Goal: Task Accomplishment & Management: Manage account settings

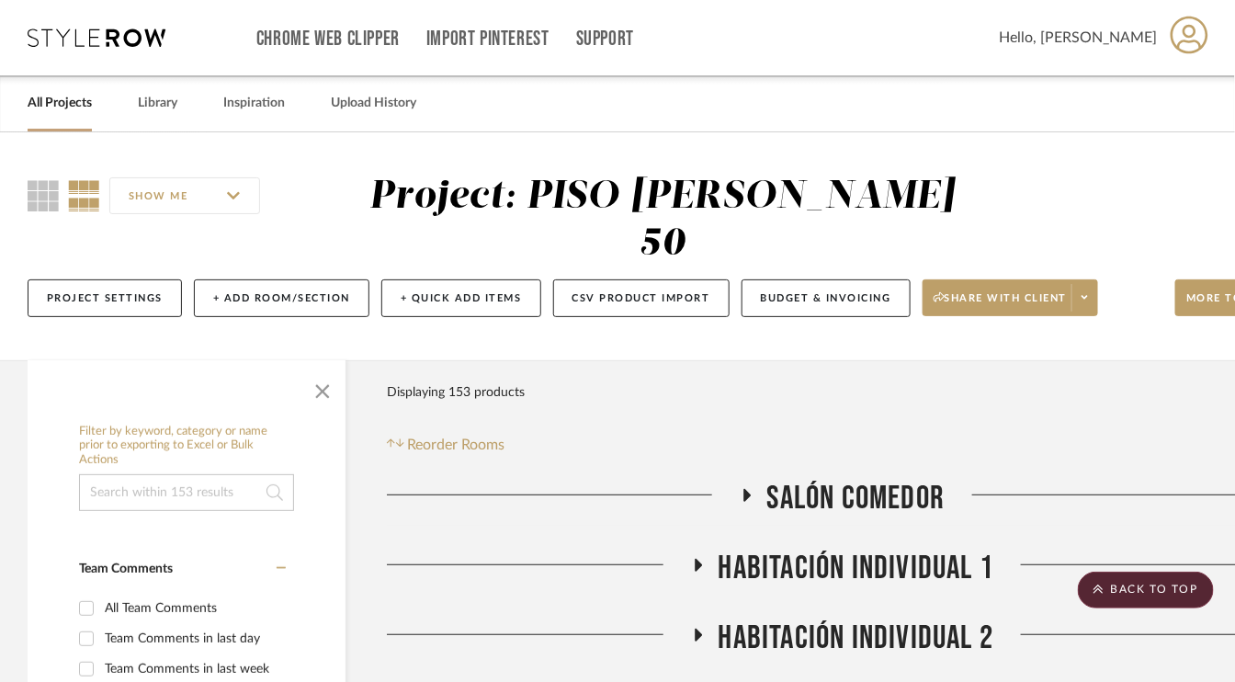
drag, startPoint x: 956, startPoint y: 469, endPoint x: 991, endPoint y: 454, distance: 38.2
click at [743, 492] on icon at bounding box center [746, 495] width 7 height 13
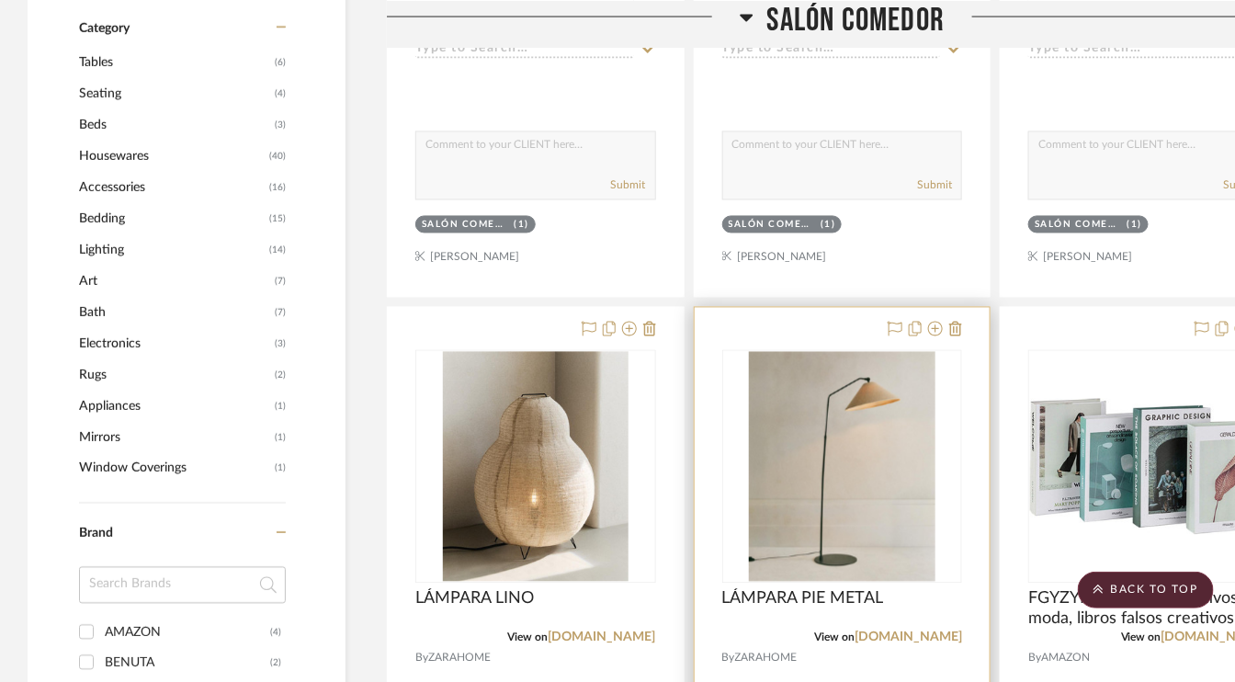
scroll to position [1102, 0]
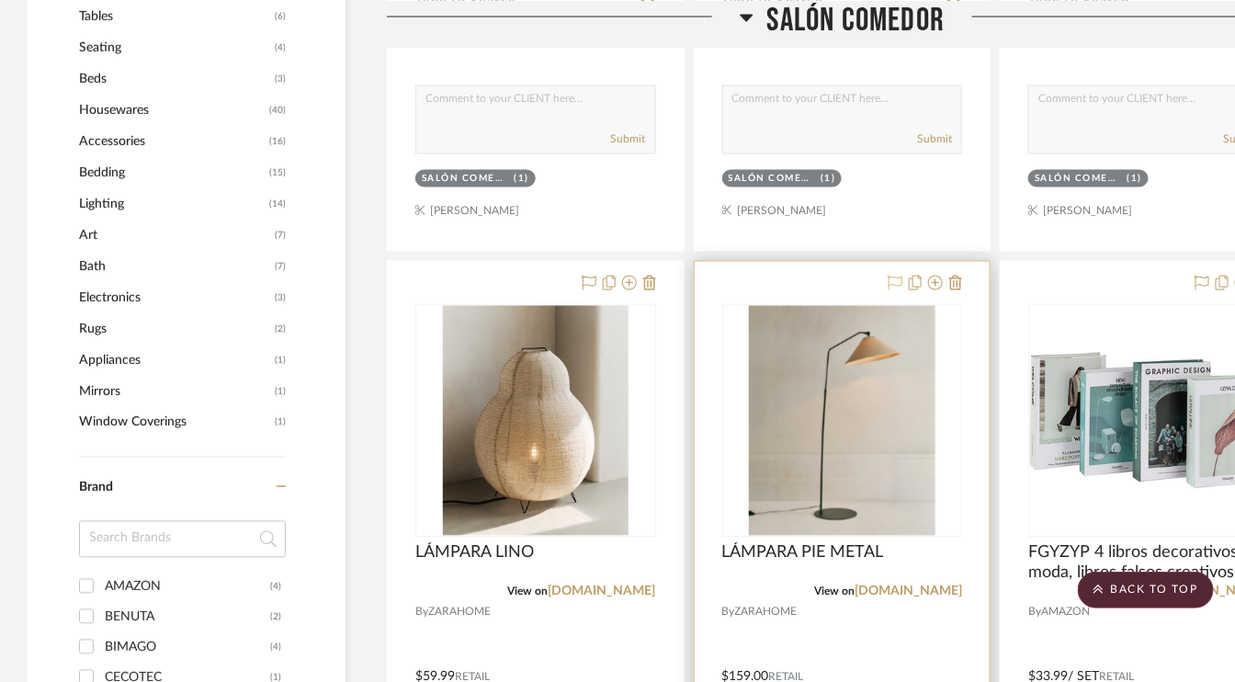
click at [893, 278] on icon at bounding box center [894, 283] width 15 height 15
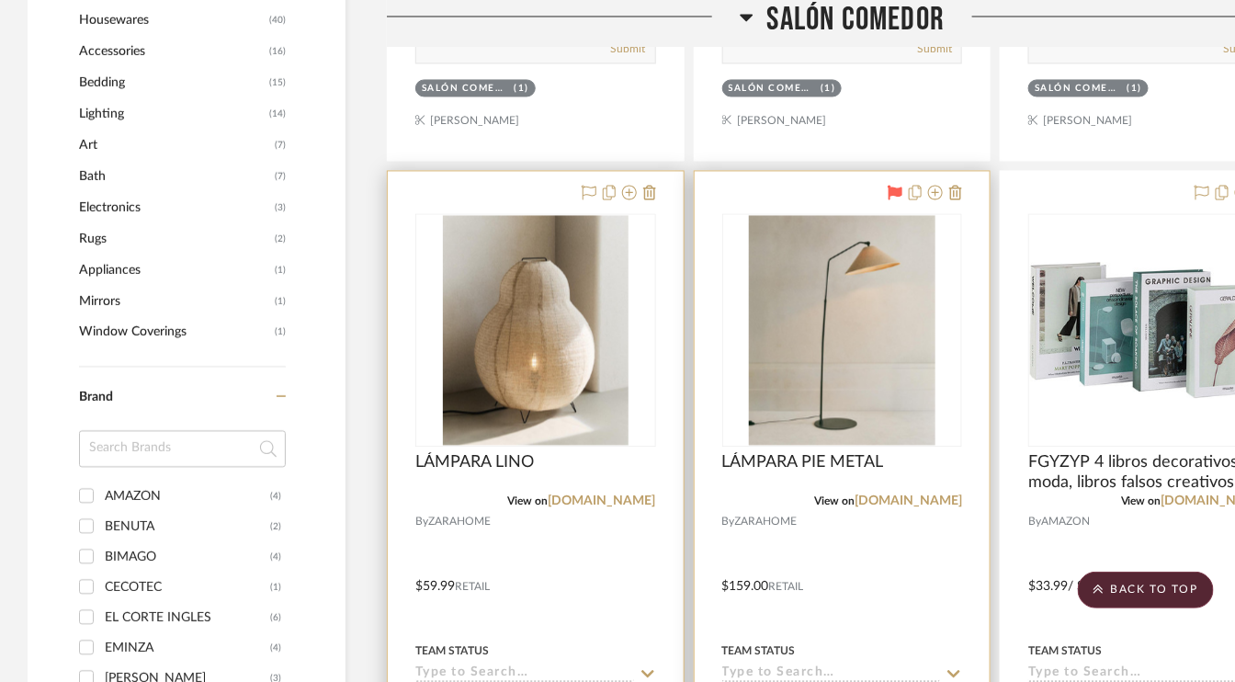
scroll to position [1194, 0]
click at [545, 418] on img "0" at bounding box center [536, 329] width 186 height 230
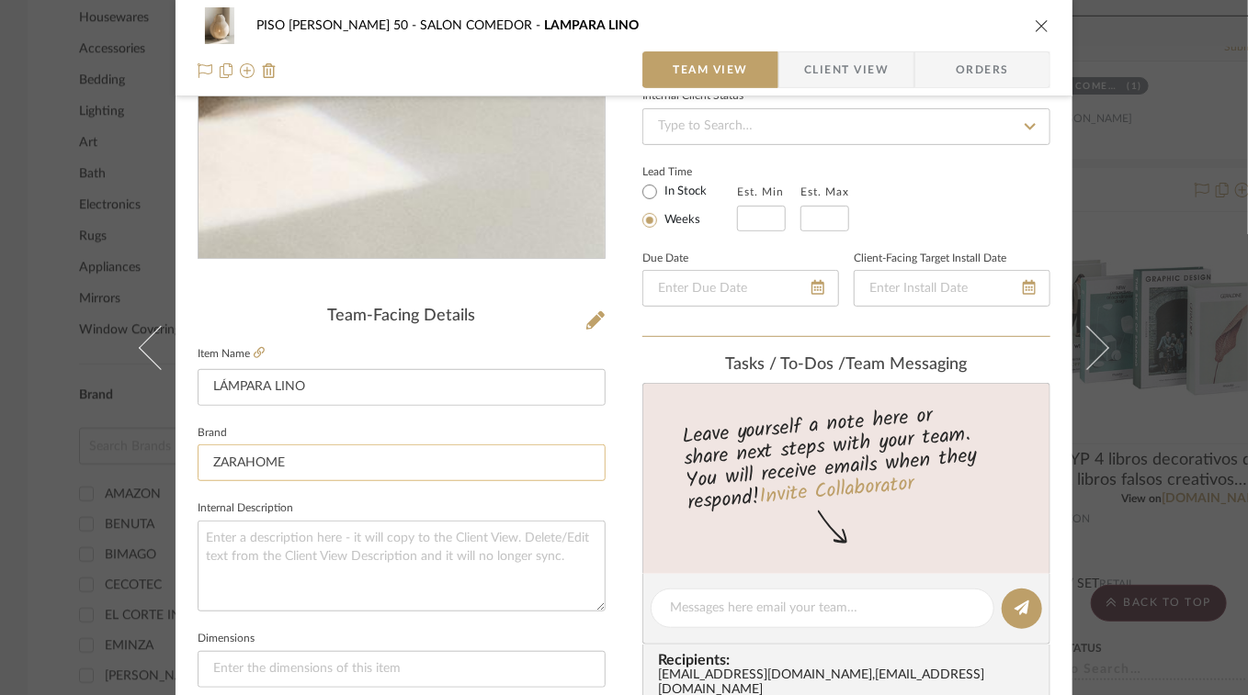
scroll to position [276, 0]
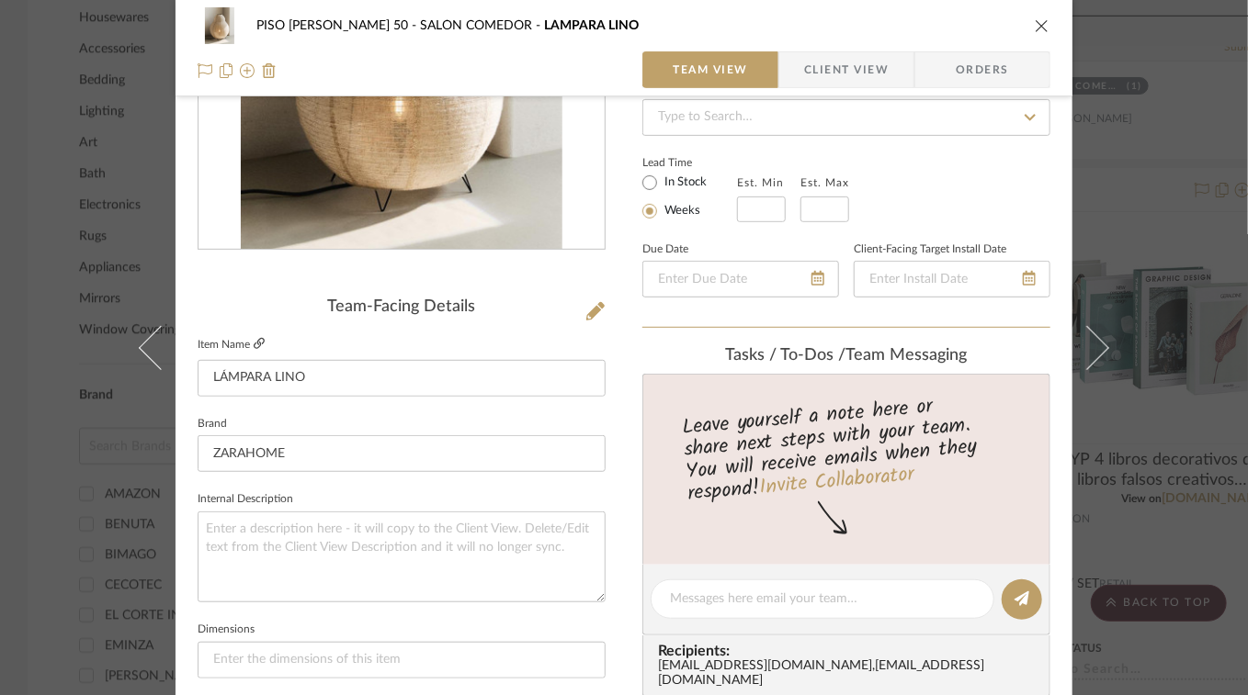
click at [255, 343] on icon at bounding box center [259, 343] width 11 height 11
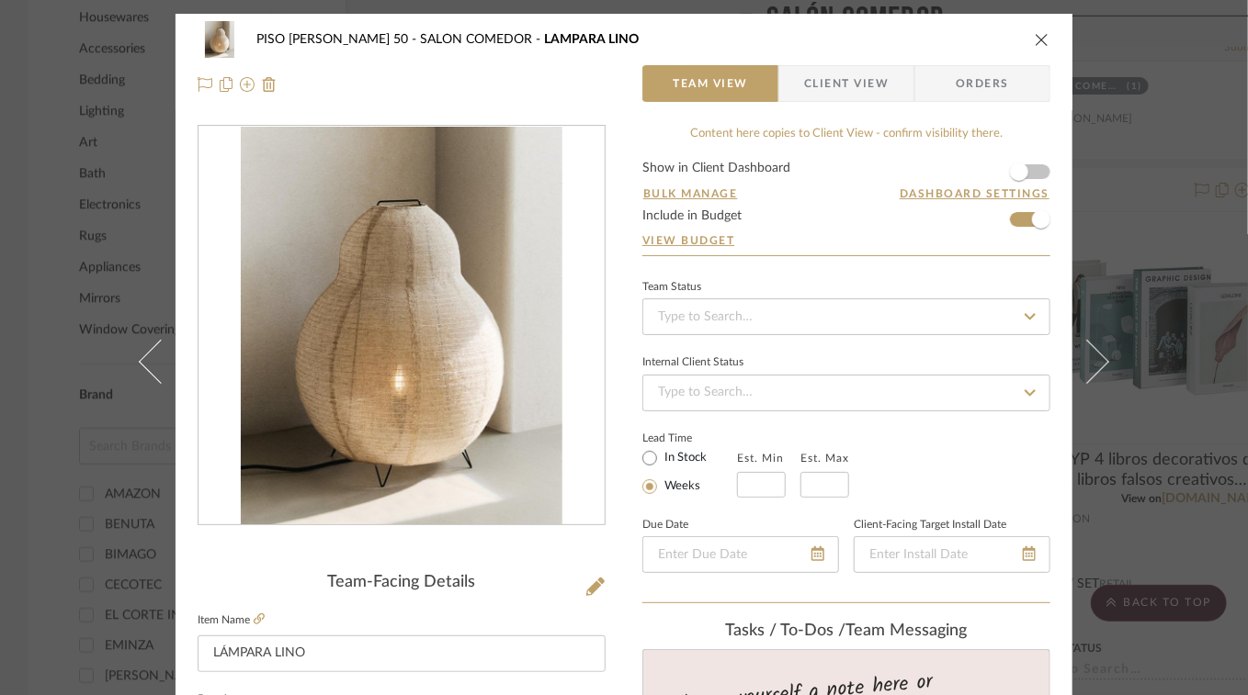
click at [1040, 39] on icon "close" at bounding box center [1041, 39] width 15 height 15
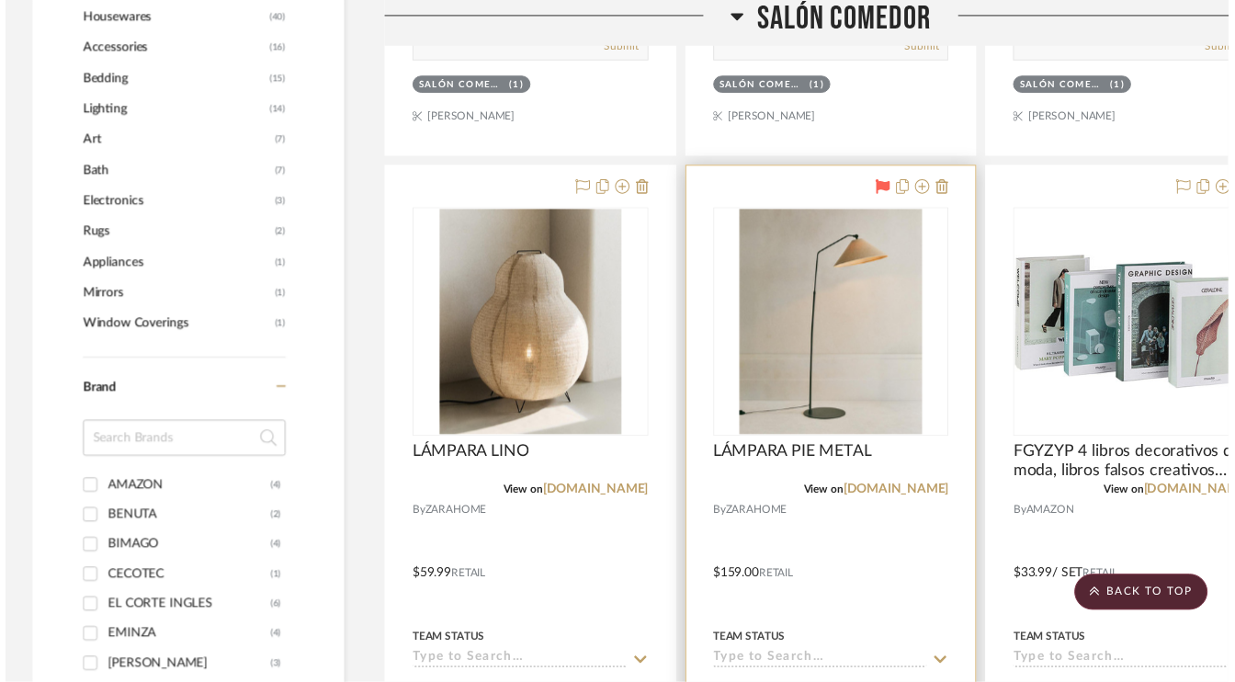
scroll to position [1194, 0]
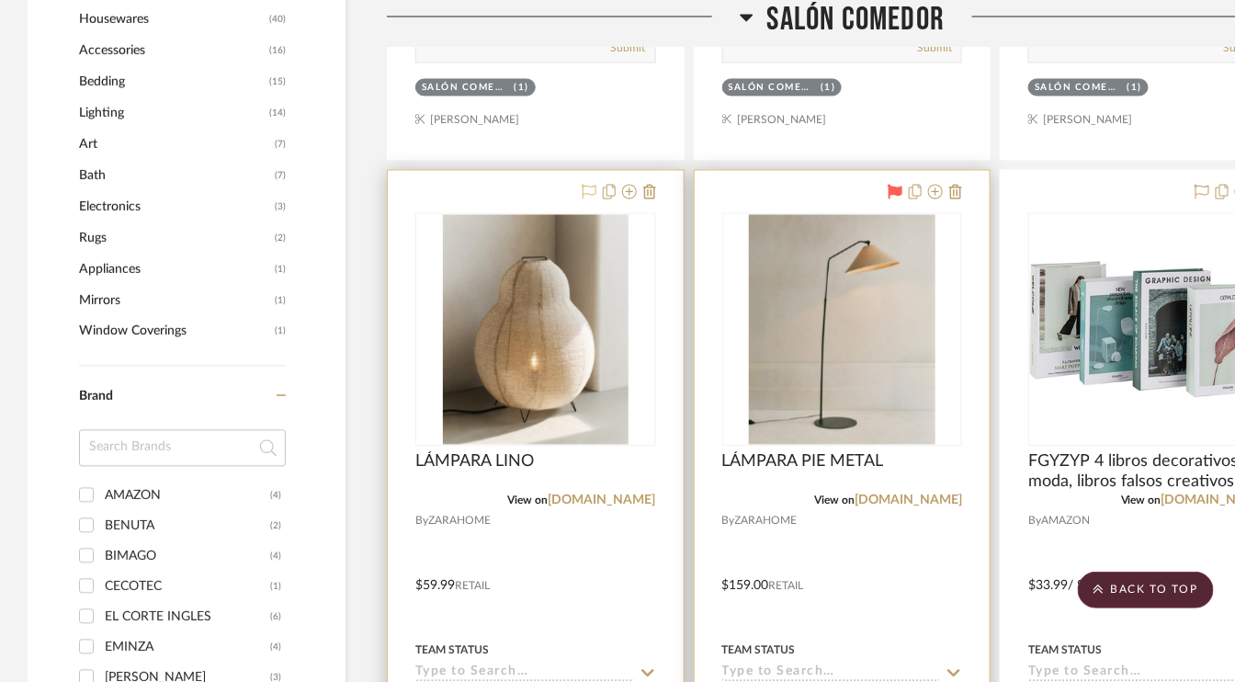
click at [587, 184] on icon at bounding box center [589, 191] width 15 height 15
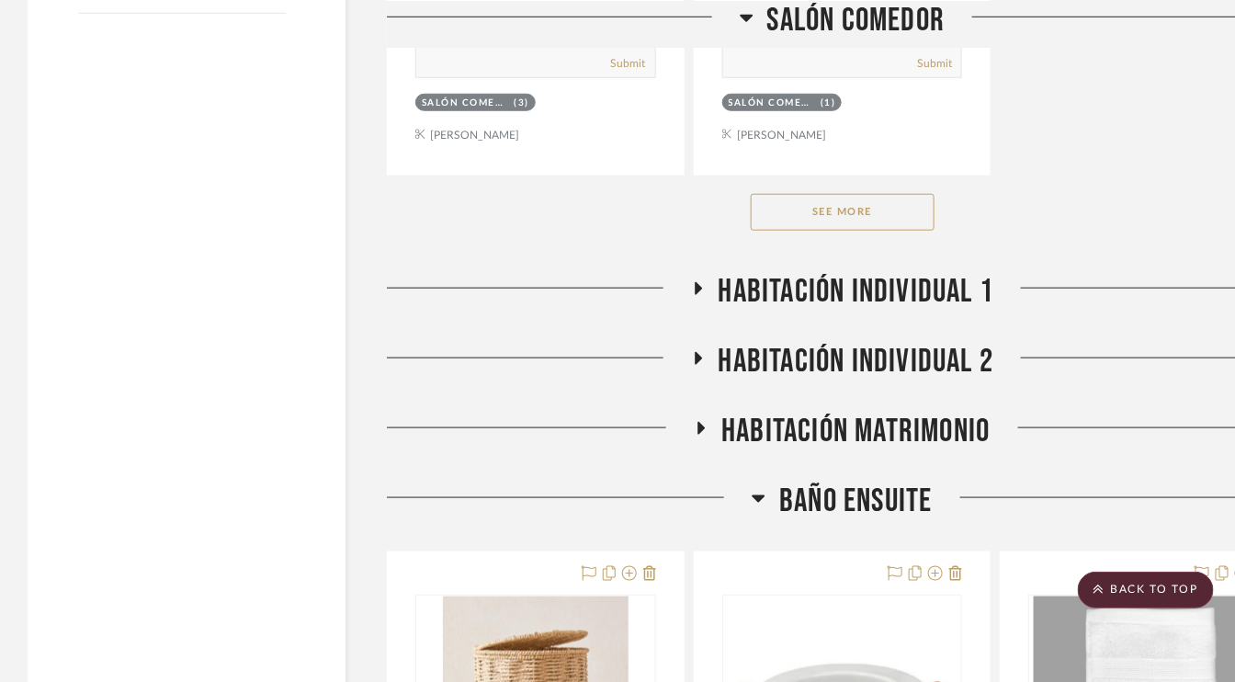
scroll to position [2848, 0]
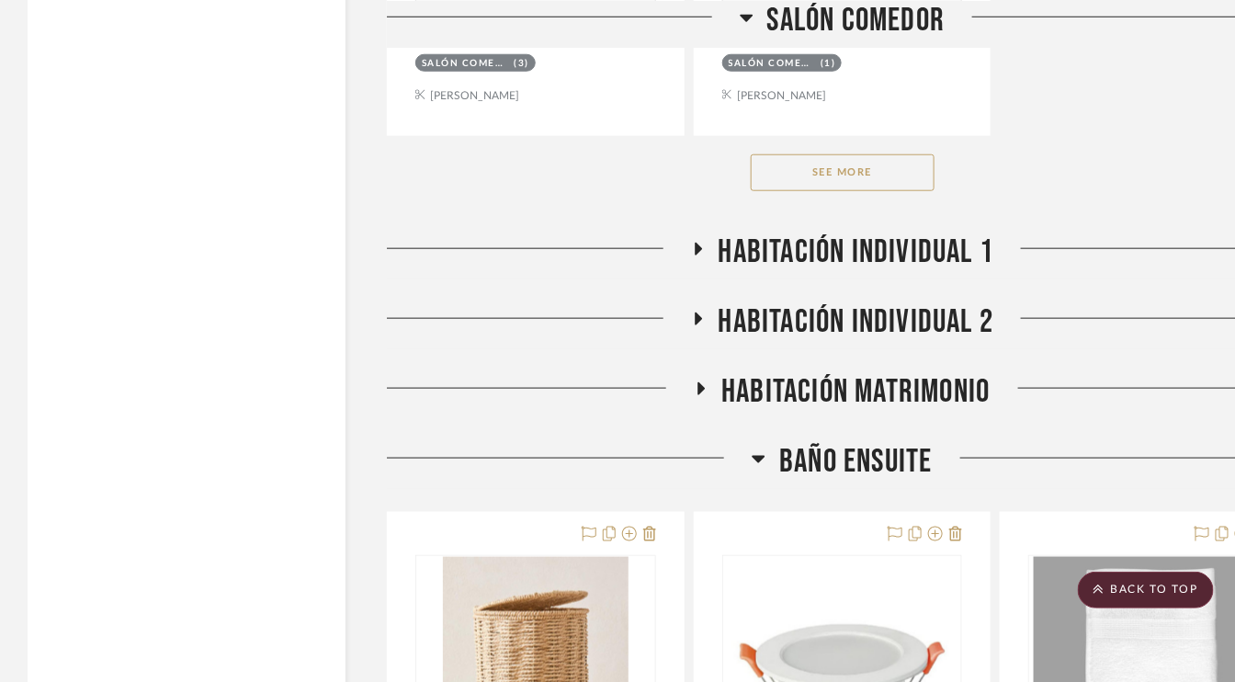
click at [884, 173] on button "See More" at bounding box center [843, 172] width 184 height 37
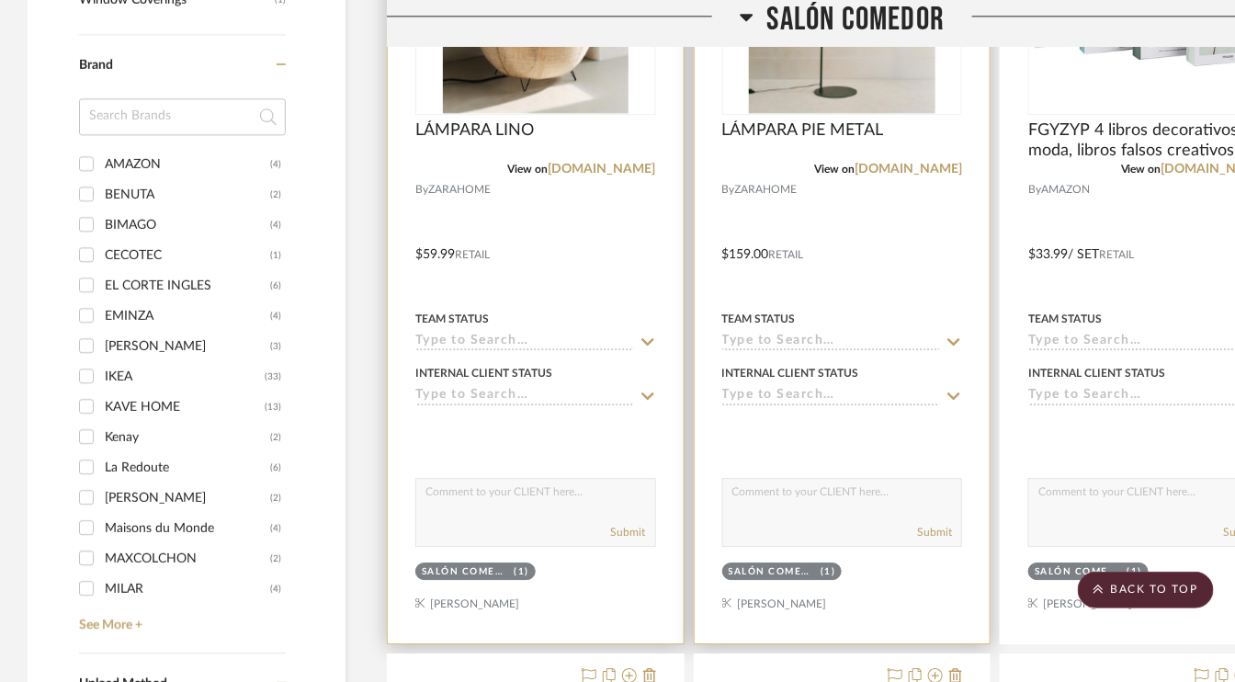
scroll to position [1654, 0]
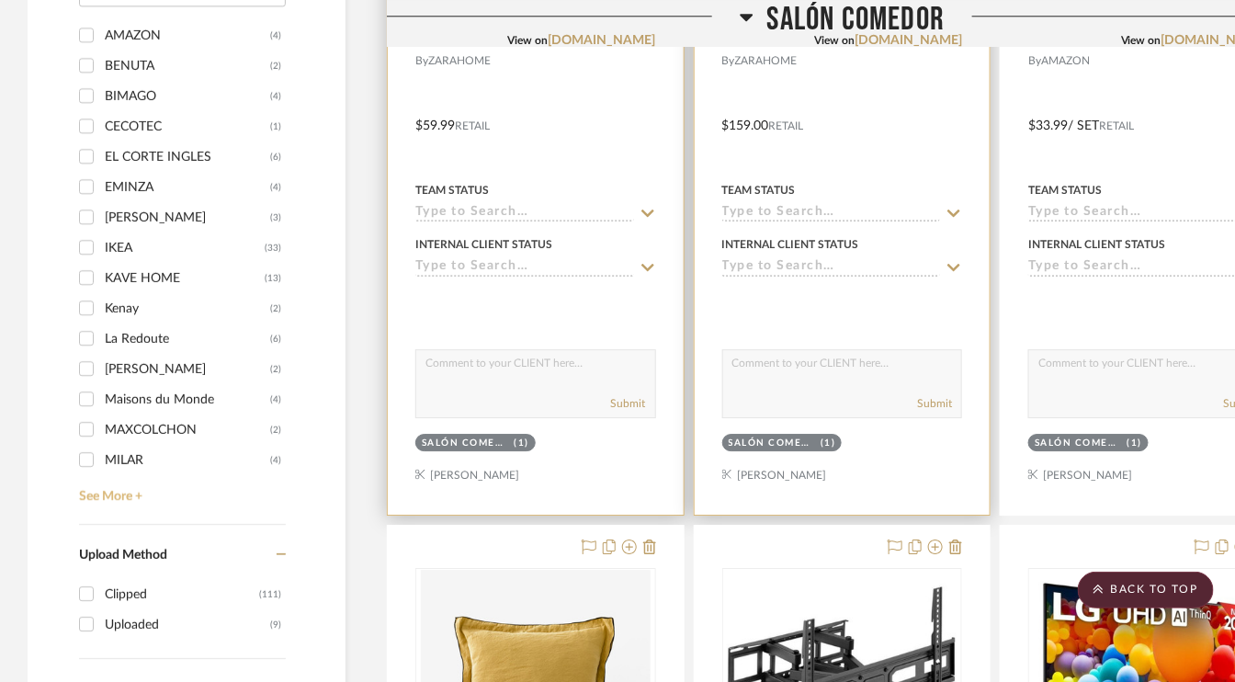
click at [118, 492] on link "See More +" at bounding box center [179, 489] width 211 height 29
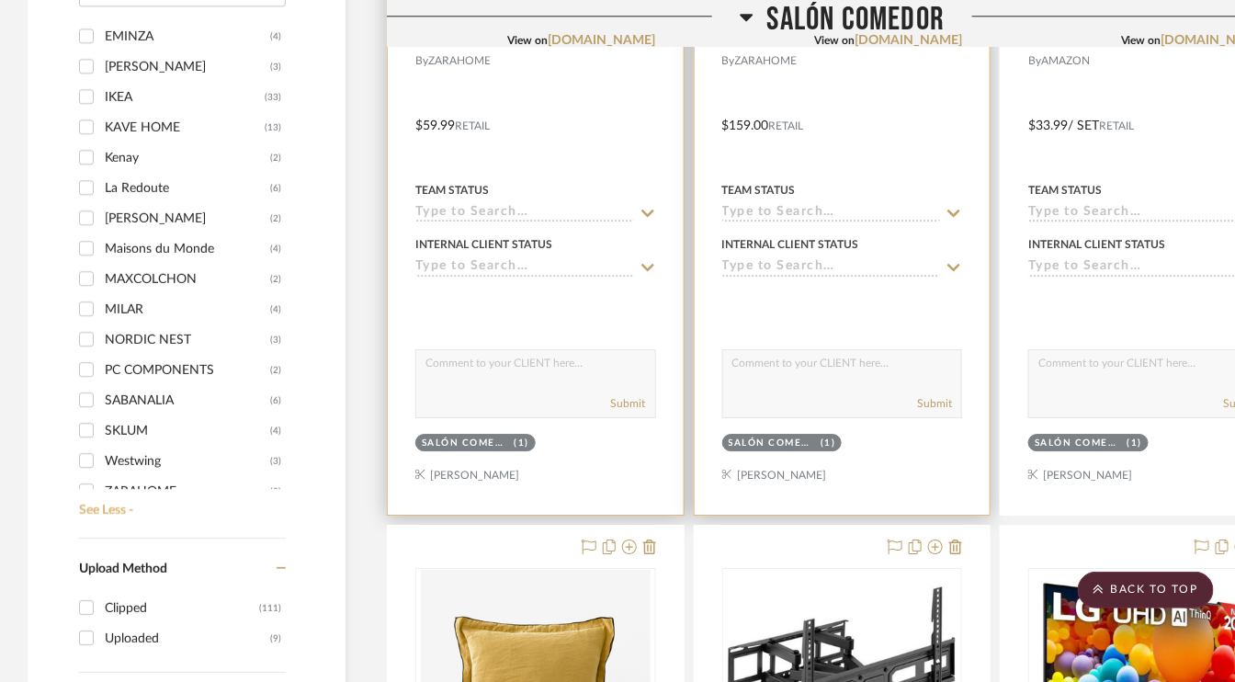
scroll to position [167, 0]
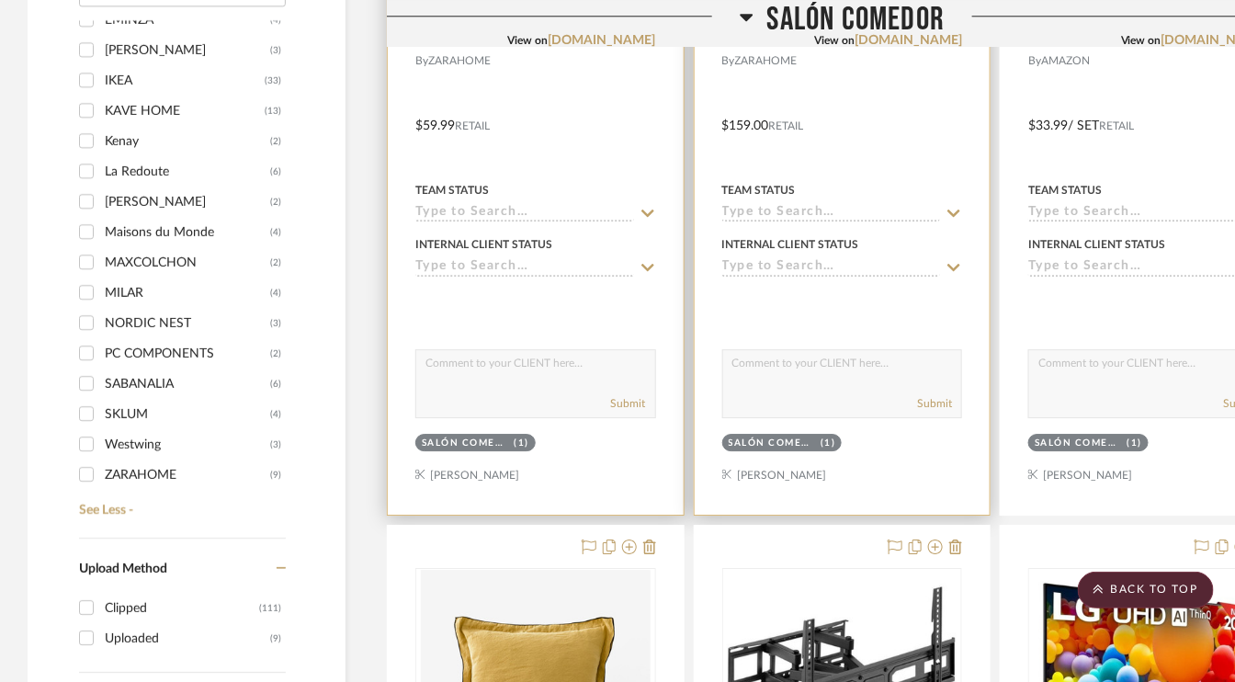
click at [85, 469] on input "ZARAHOME (9)" at bounding box center [86, 473] width 29 height 29
checkbox input "true"
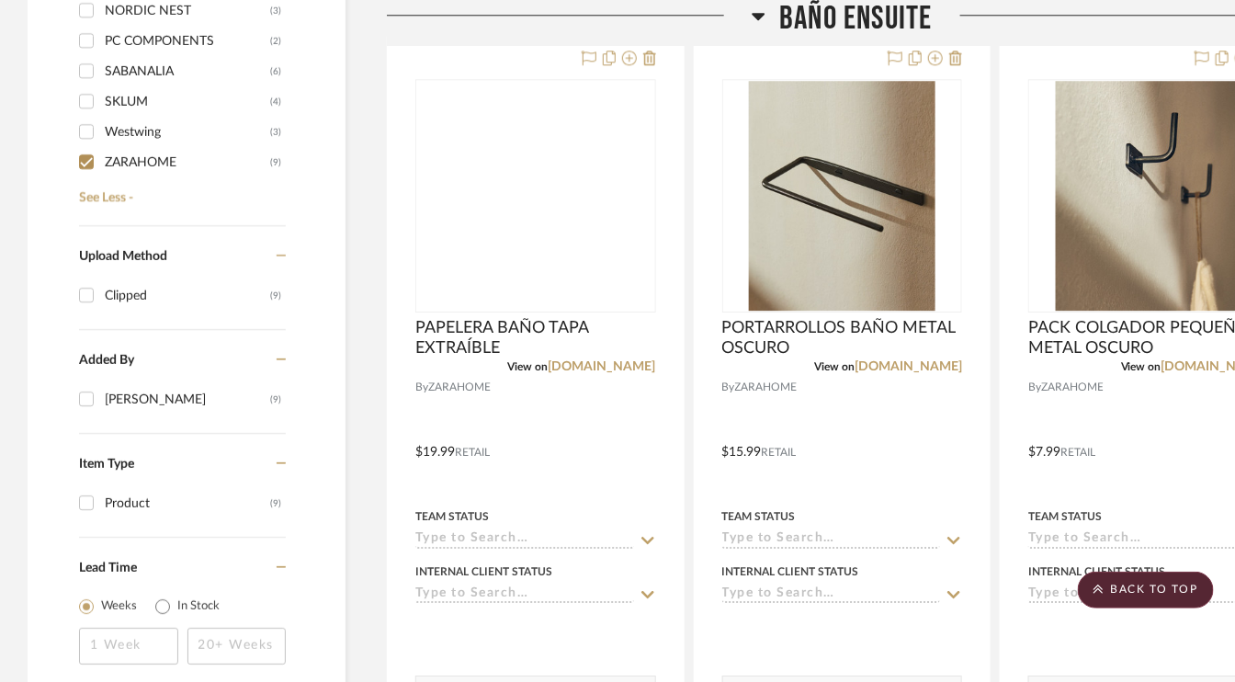
scroll to position [1341, 0]
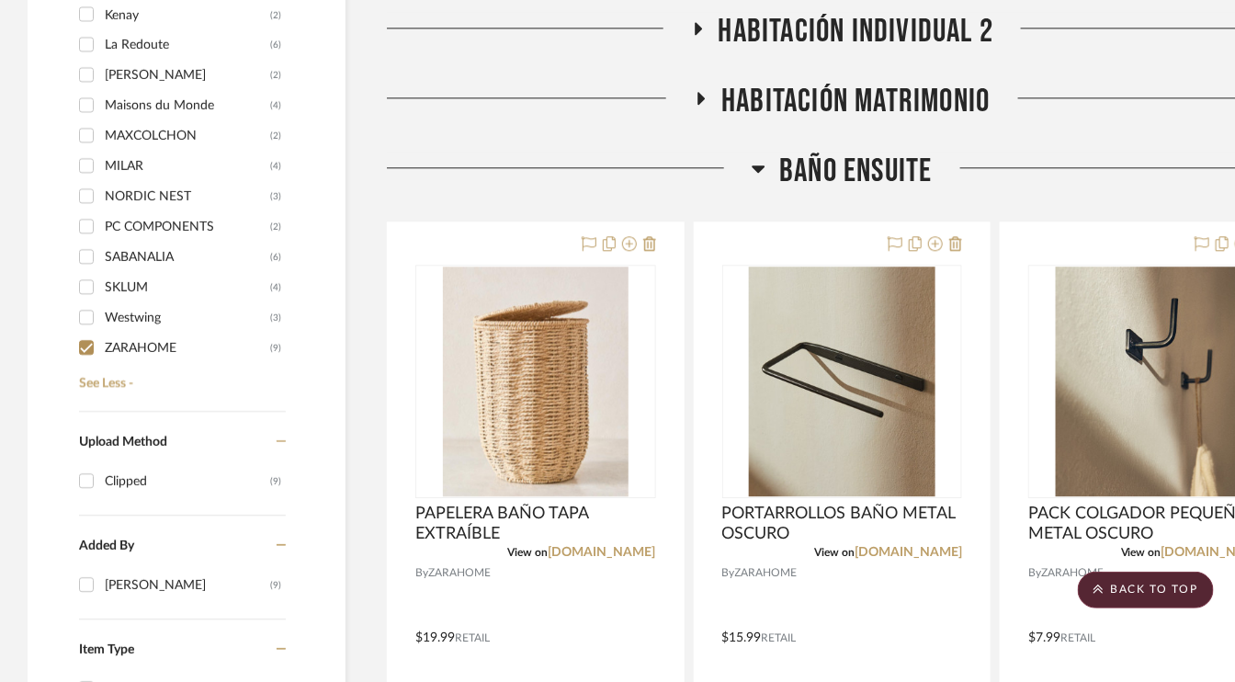
scroll to position [1470, 0]
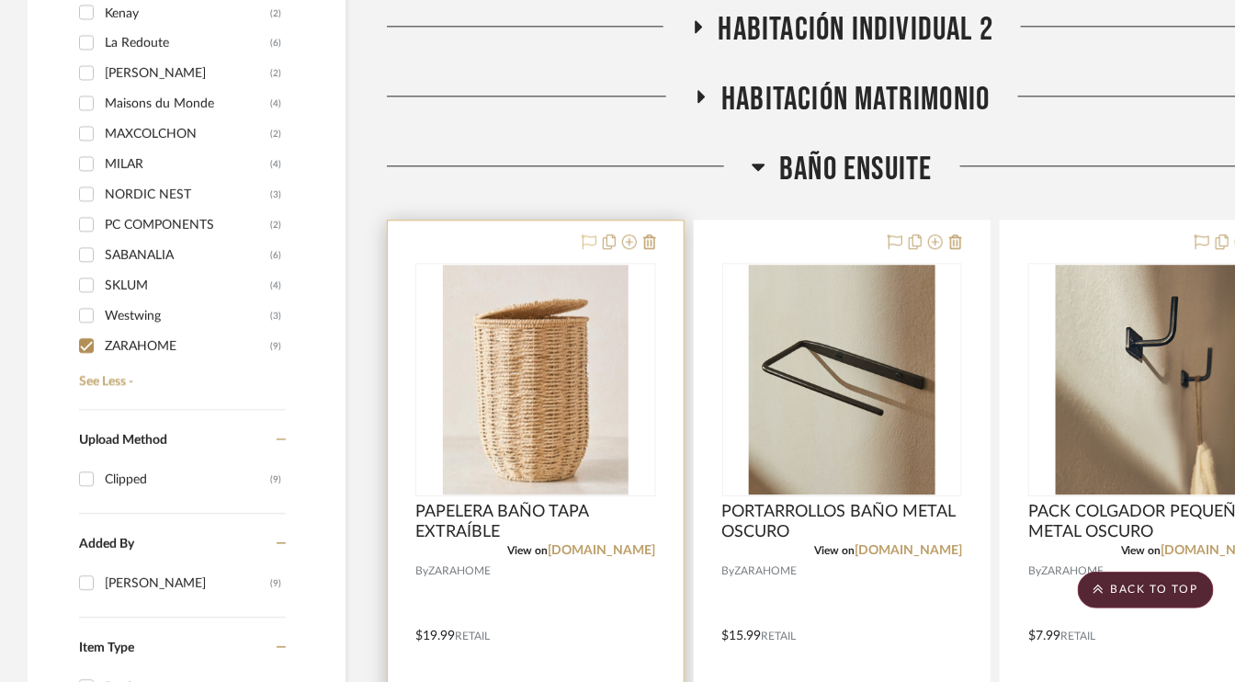
click at [585, 235] on icon at bounding box center [589, 241] width 15 height 15
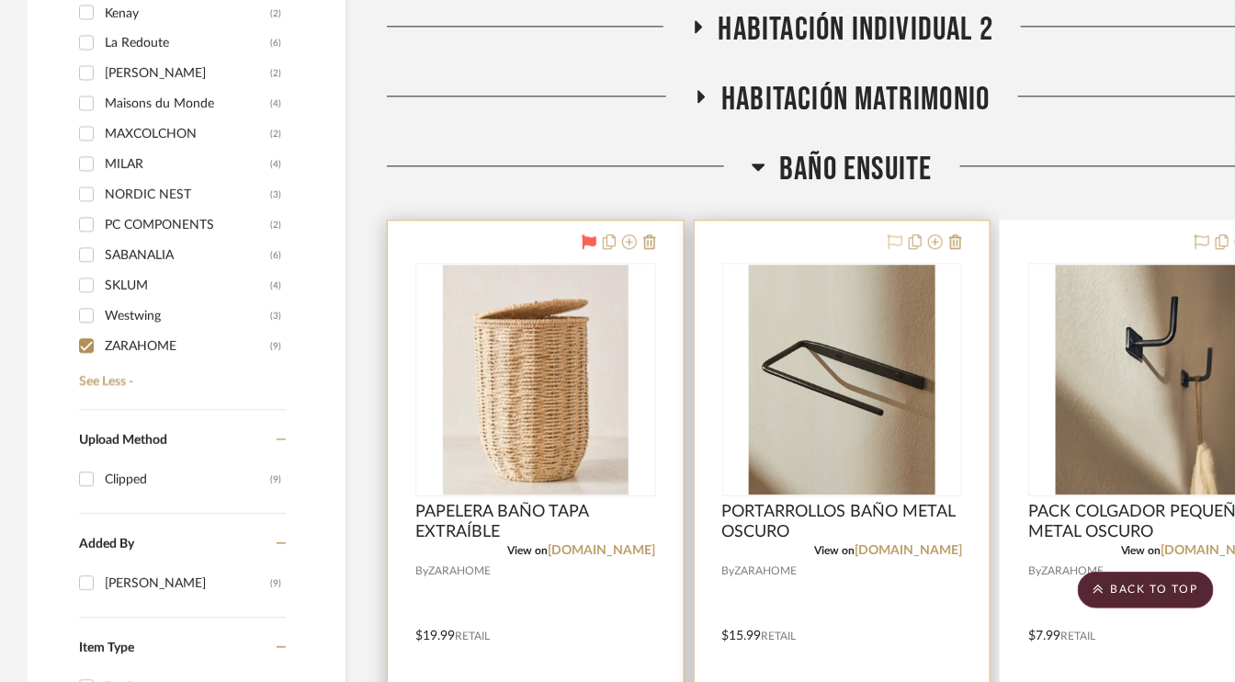
click at [894, 242] on icon at bounding box center [894, 241] width 15 height 15
click at [1205, 236] on icon at bounding box center [1201, 241] width 15 height 15
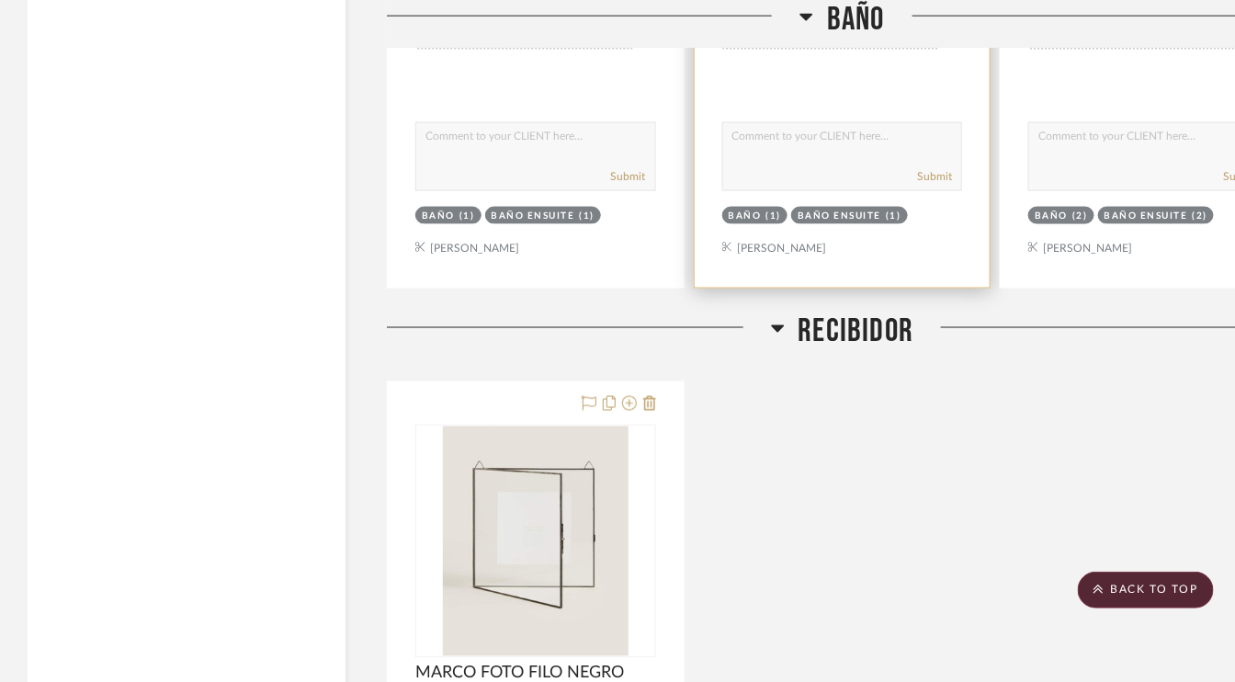
scroll to position [3307, 0]
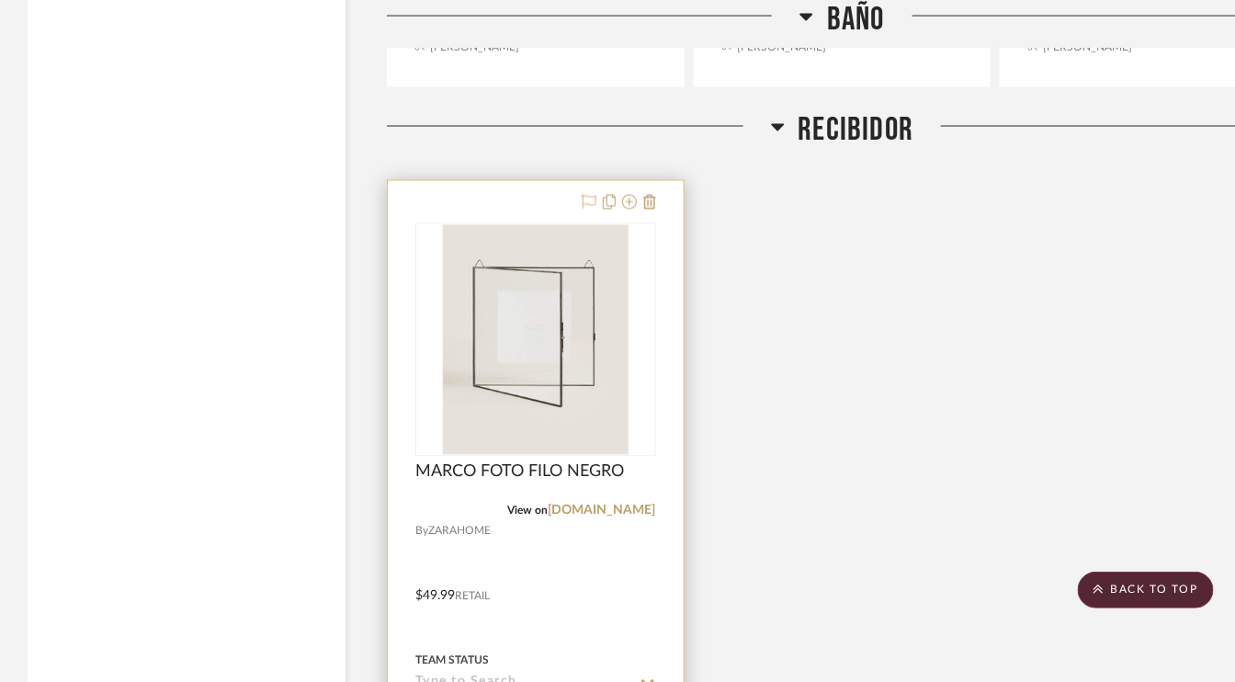
click at [587, 195] on icon at bounding box center [589, 202] width 15 height 15
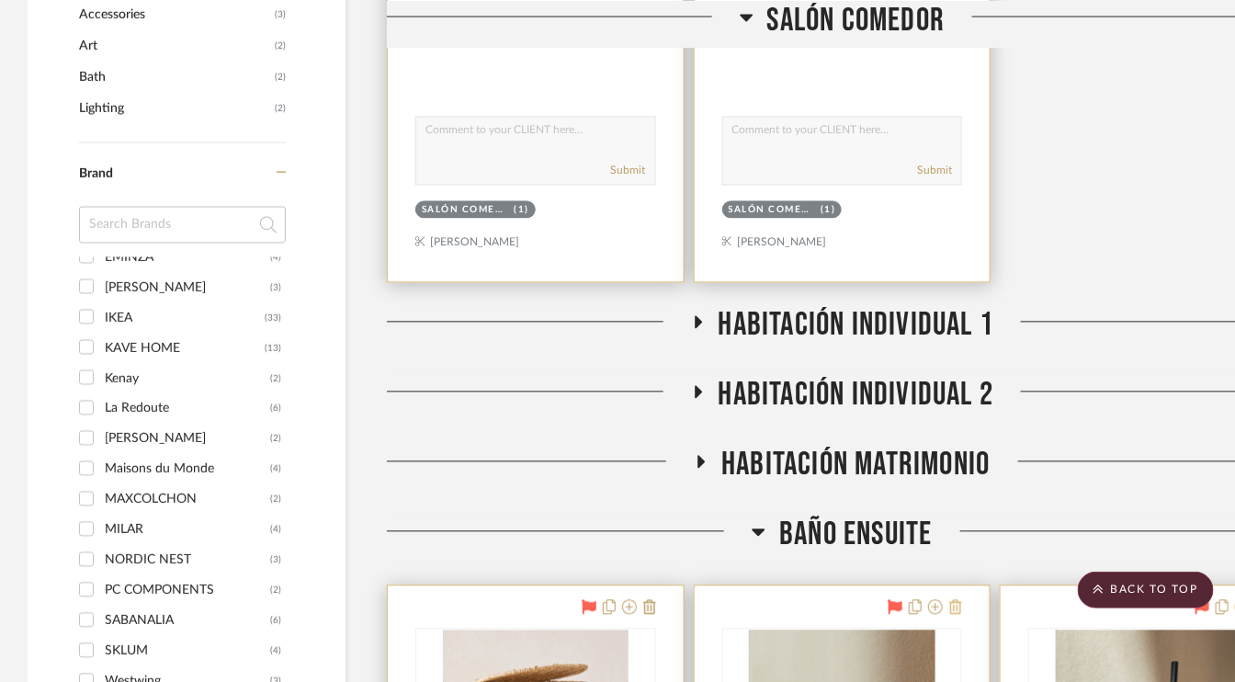
scroll to position [1102, 0]
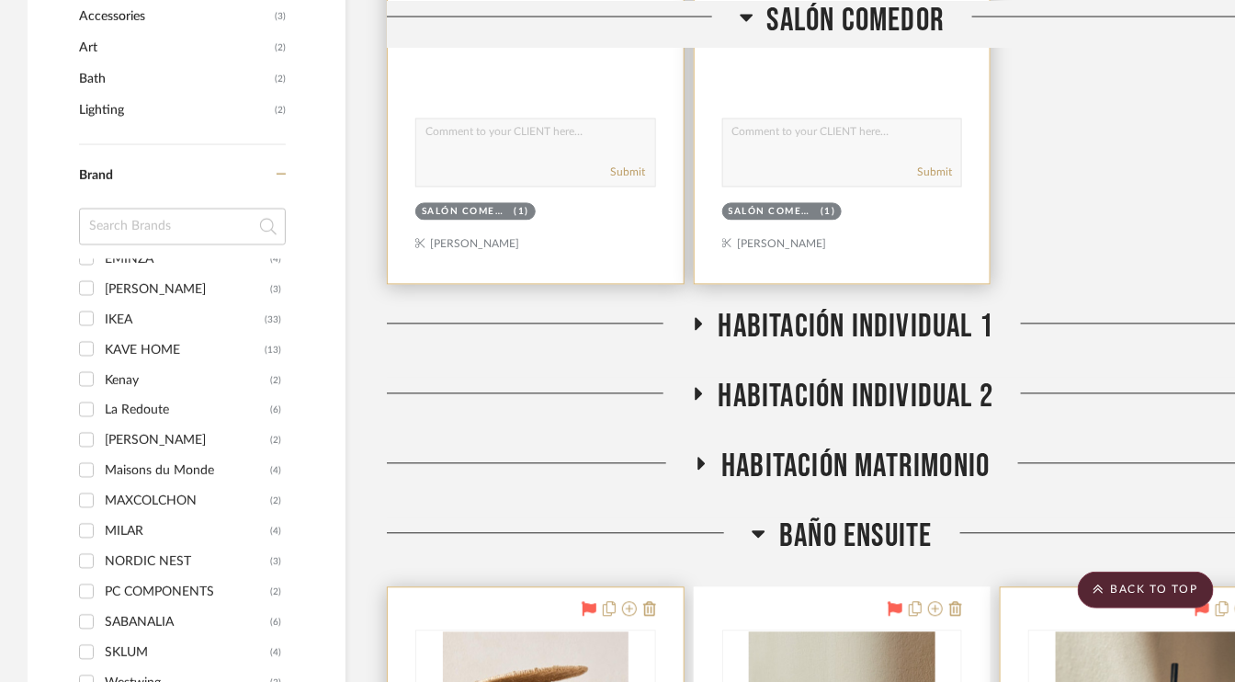
click at [703, 458] on icon at bounding box center [701, 465] width 22 height 14
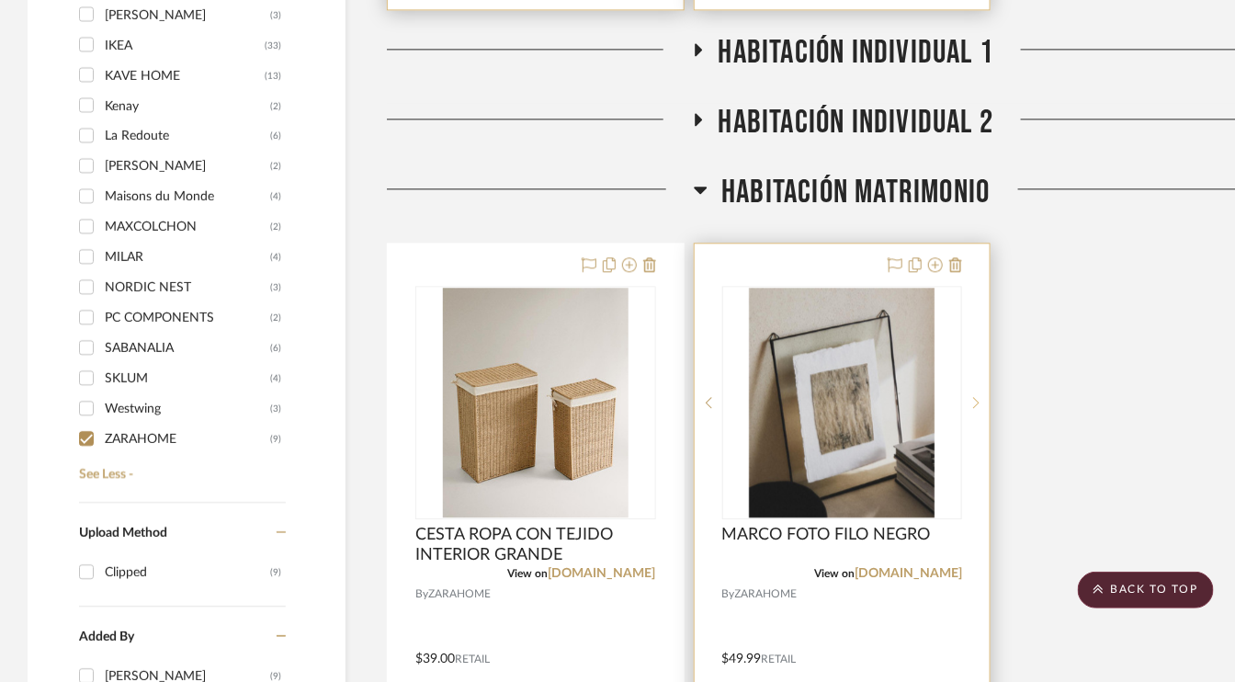
scroll to position [1378, 0]
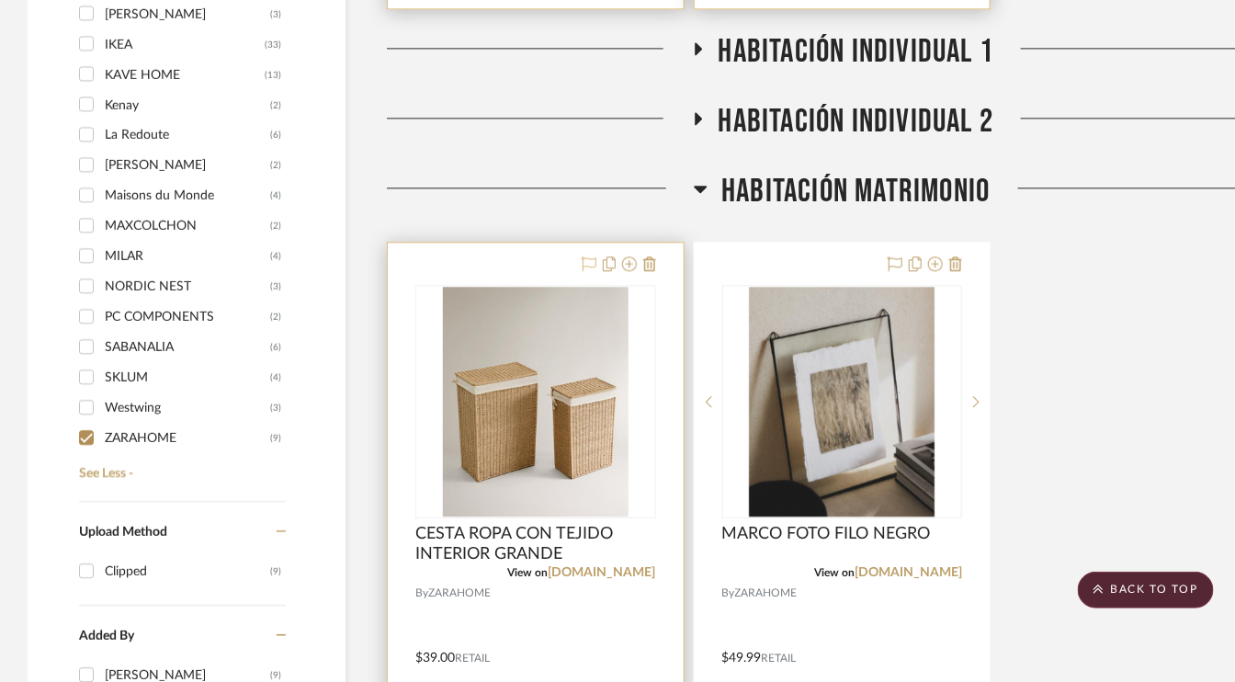
click at [584, 259] on icon at bounding box center [589, 263] width 15 height 15
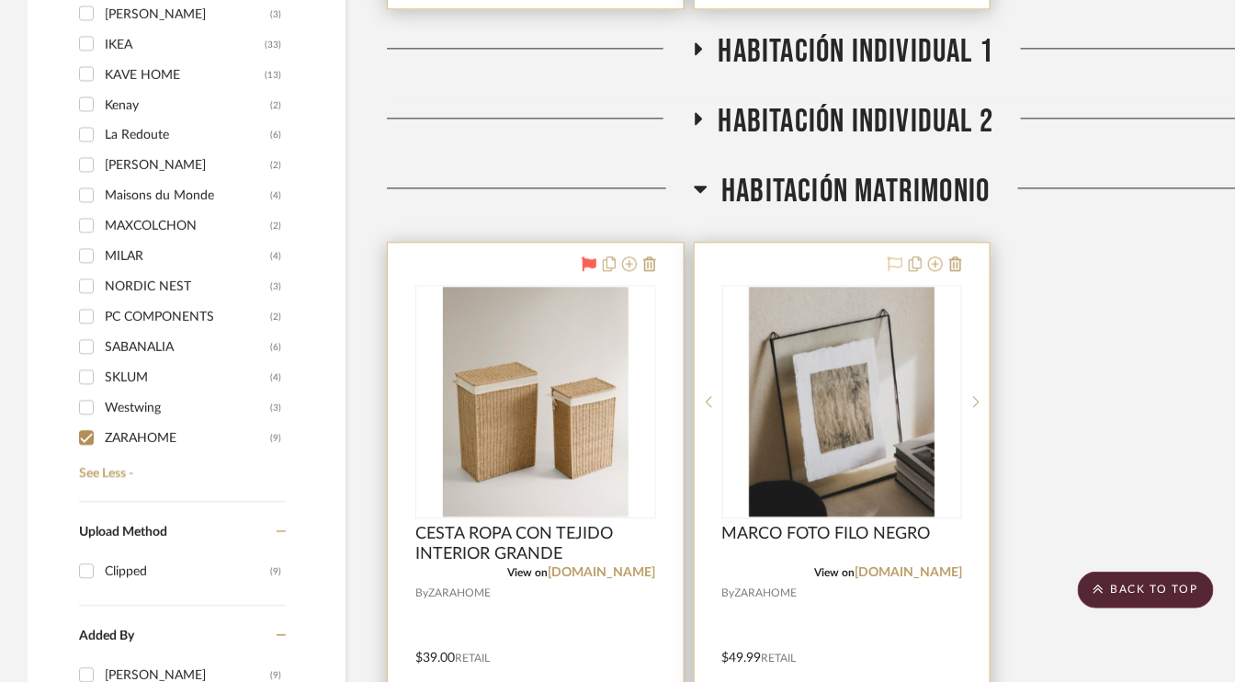
click at [890, 260] on icon at bounding box center [894, 263] width 15 height 15
click at [696, 112] on icon at bounding box center [698, 118] width 7 height 13
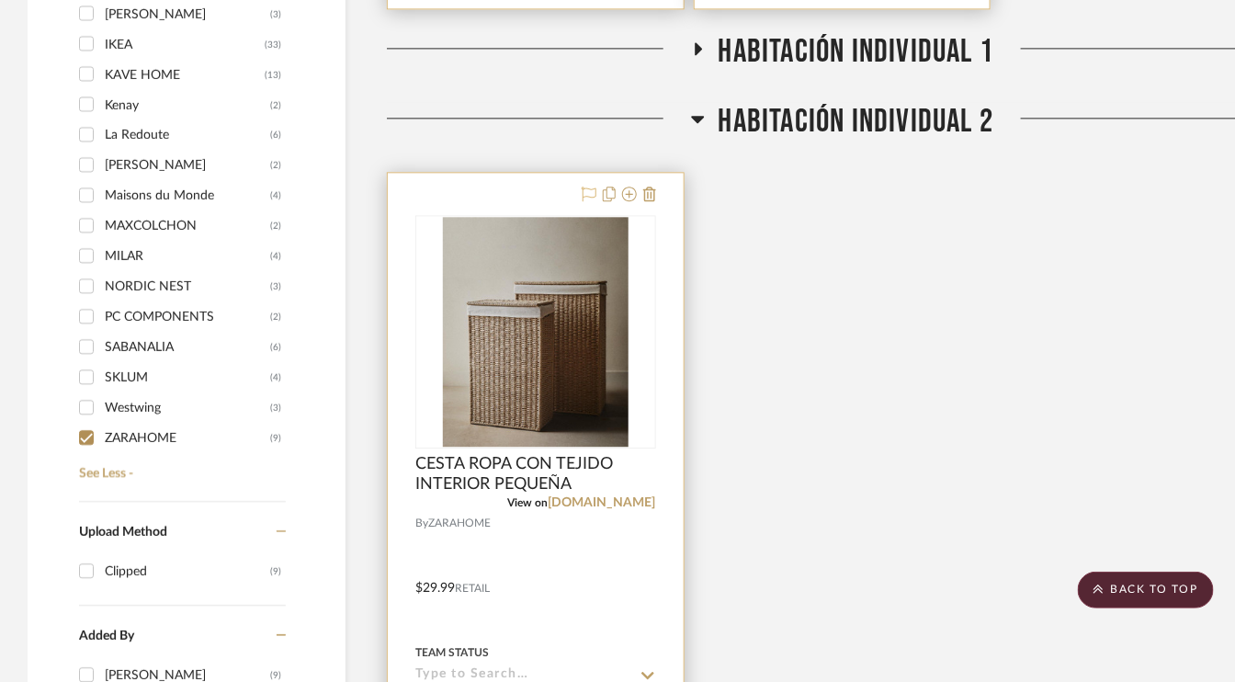
click at [590, 186] on icon at bounding box center [589, 193] width 15 height 15
click at [702, 42] on icon at bounding box center [697, 48] width 22 height 14
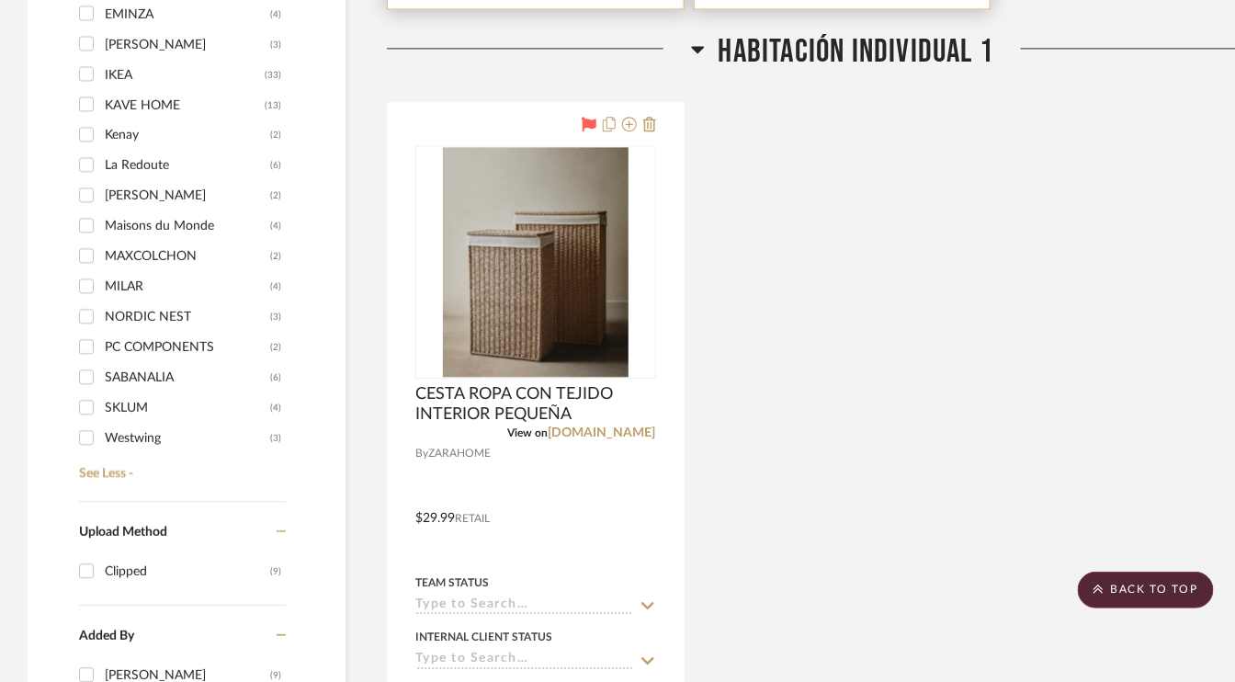
scroll to position [76, 0]
click at [85, 160] on input "KAVE HOME (13)" at bounding box center [86, 164] width 29 height 29
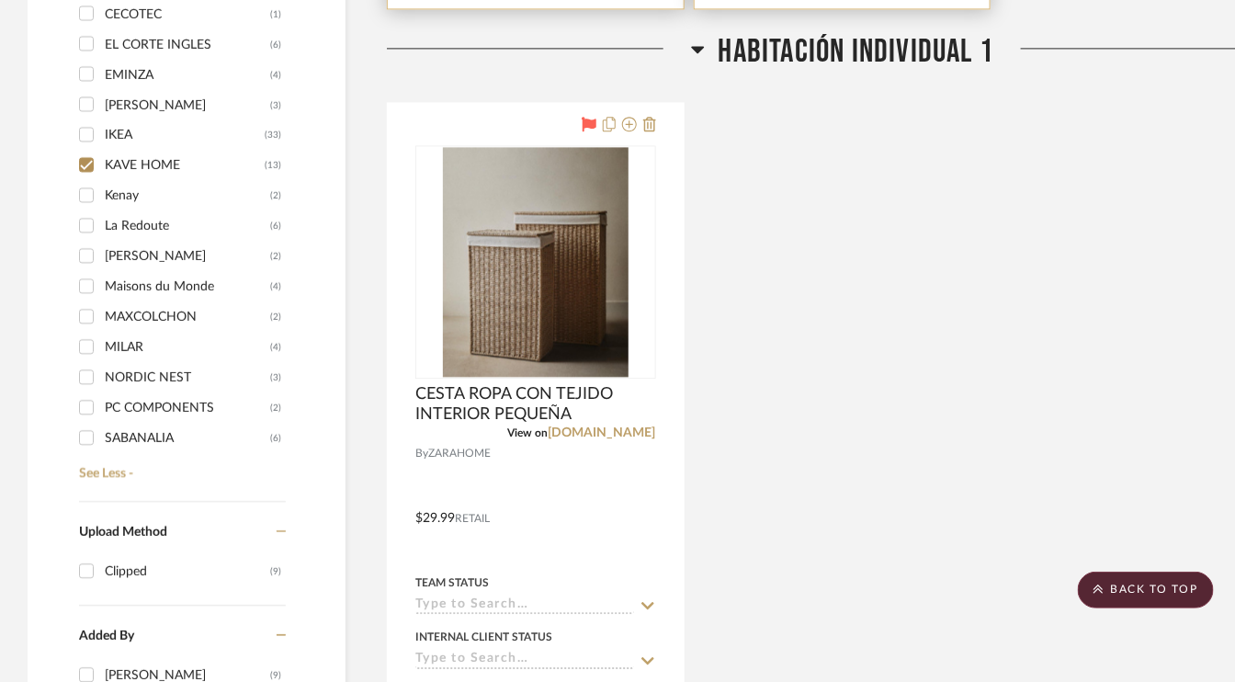
checkbox input "true"
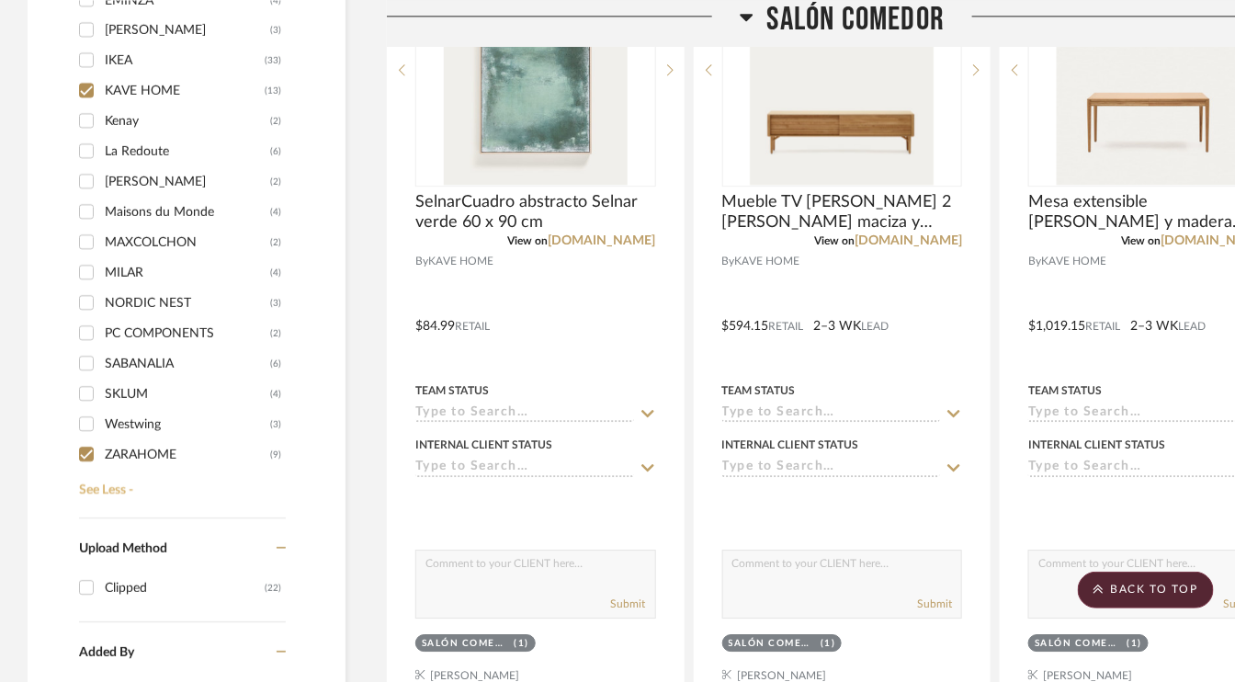
scroll to position [1503, 0]
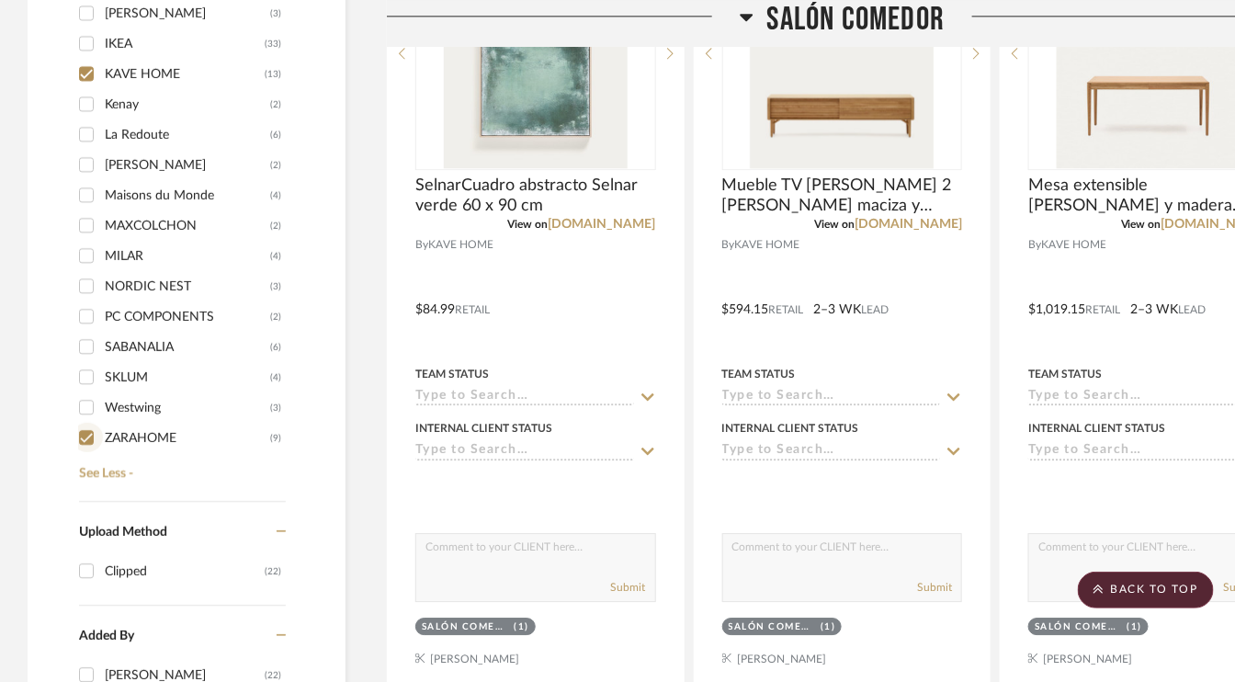
click at [87, 432] on input "ZARAHOME (9)" at bounding box center [86, 437] width 29 height 29
checkbox input "false"
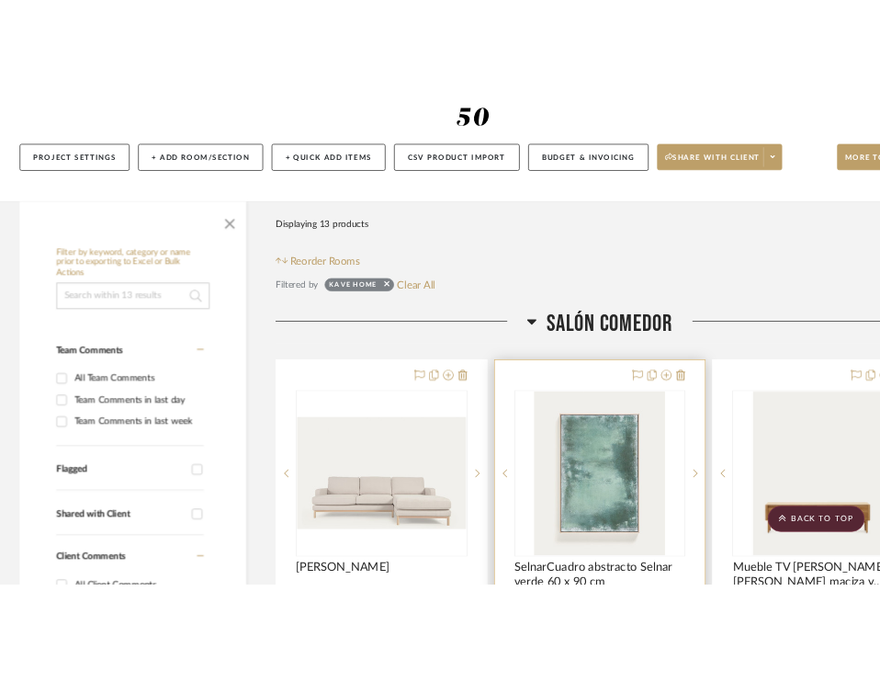
scroll to position [215, 0]
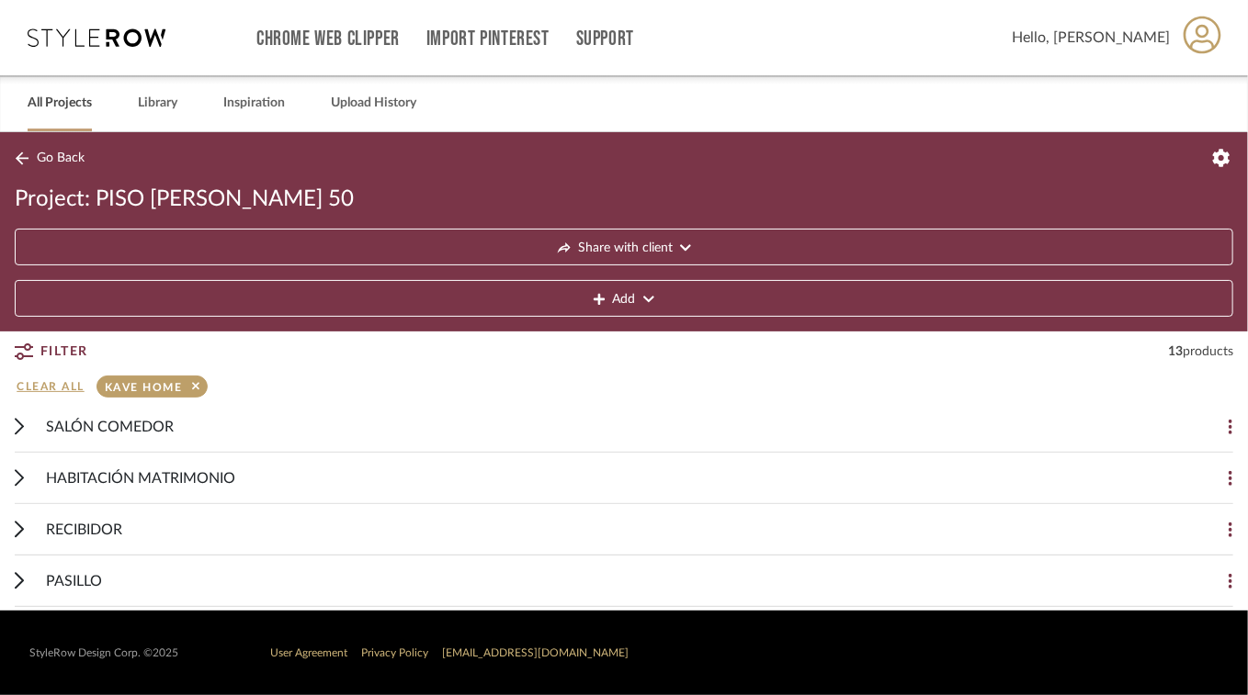
click at [62, 105] on link "All Projects" at bounding box center [60, 103] width 64 height 25
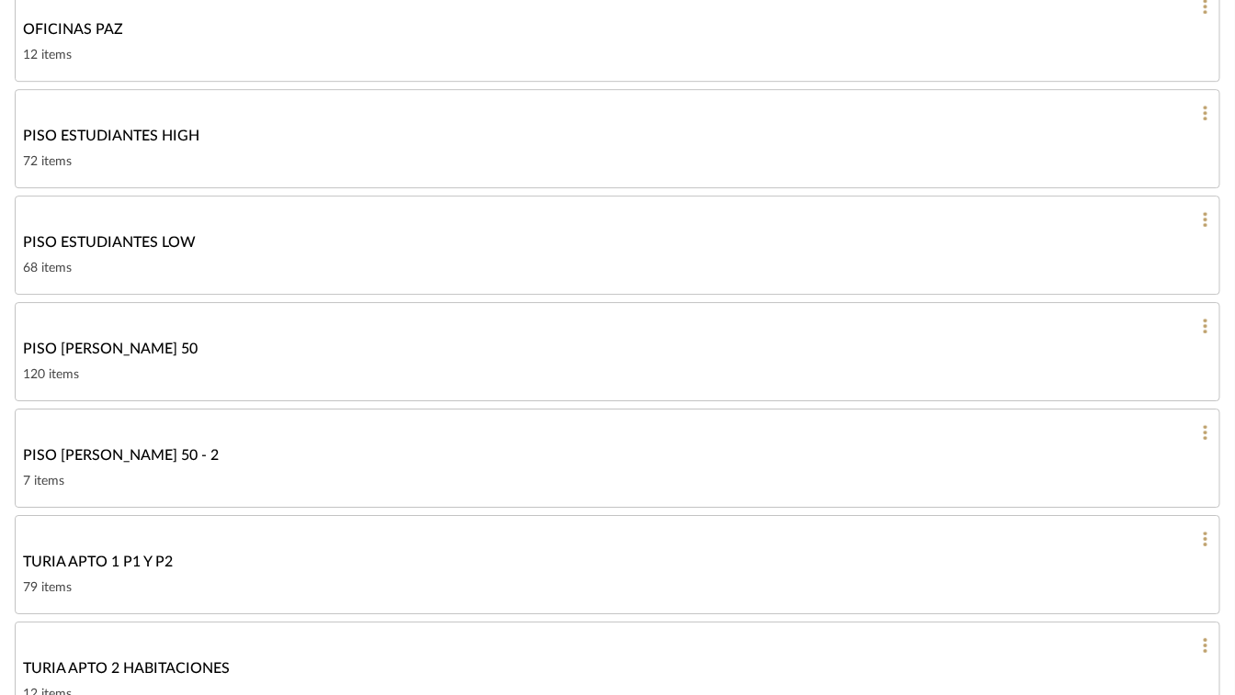
scroll to position [1837, 0]
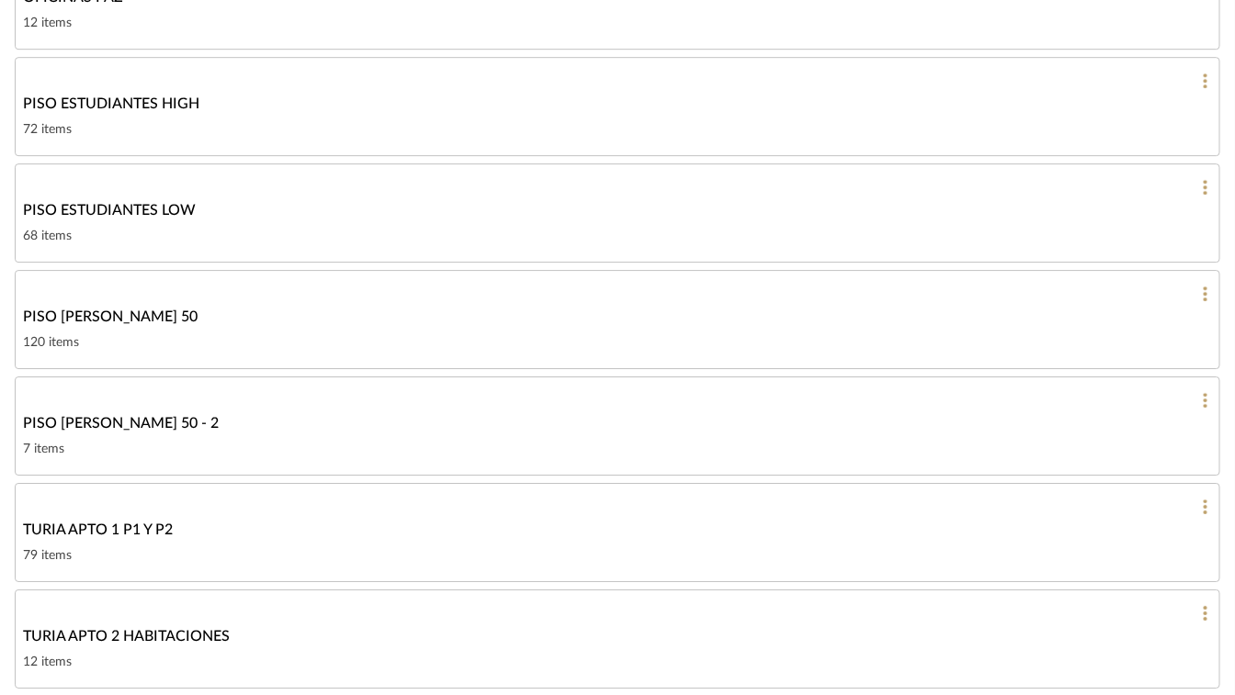
click at [417, 306] on div "PISO [PERSON_NAME] 50" at bounding box center [617, 317] width 1189 height 22
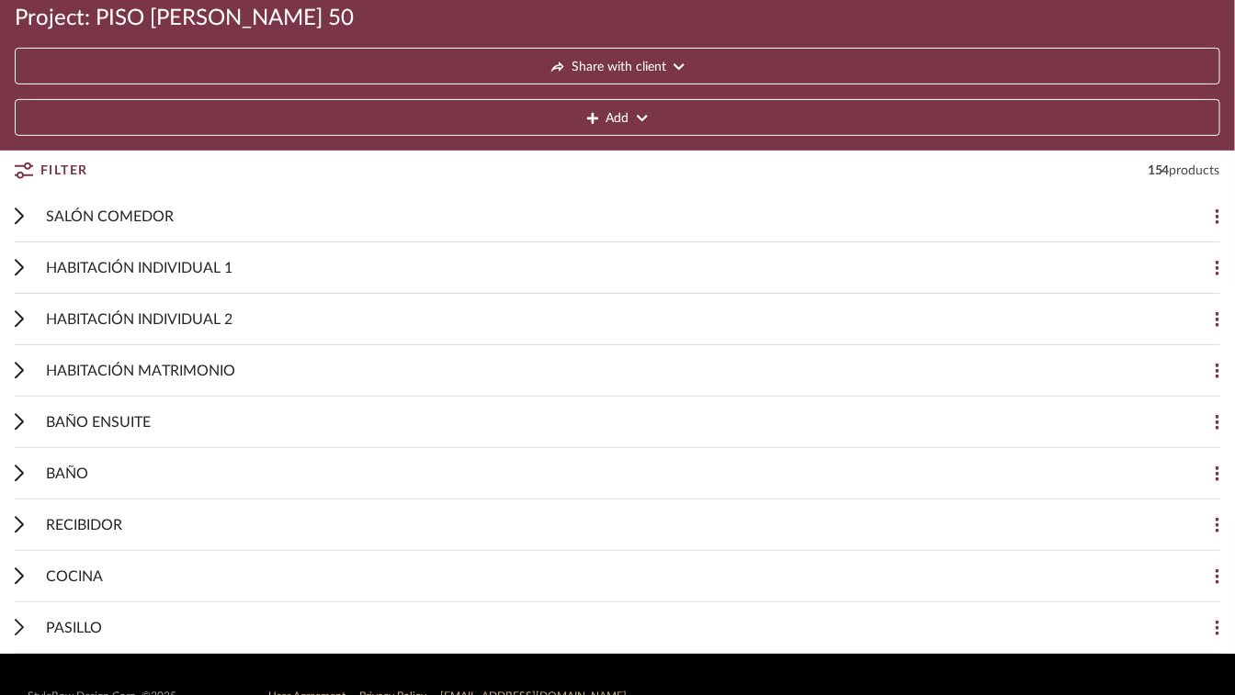
scroll to position [184, 0]
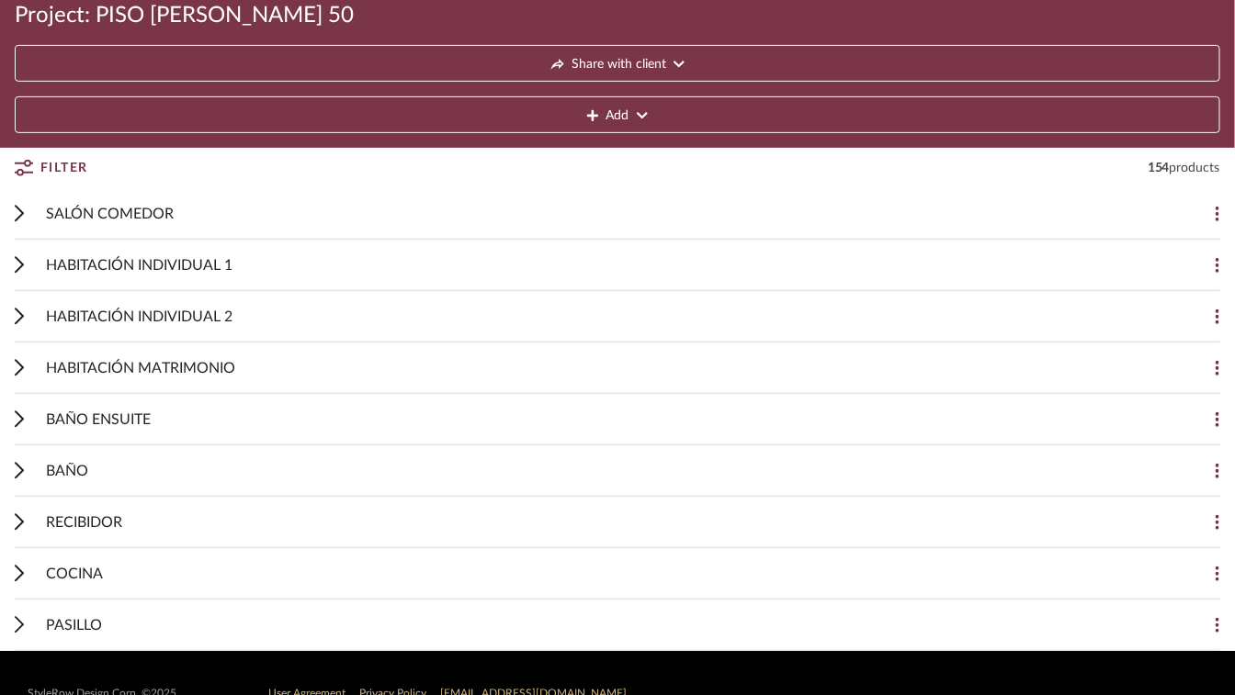
click at [16, 212] on icon at bounding box center [19, 213] width 9 height 17
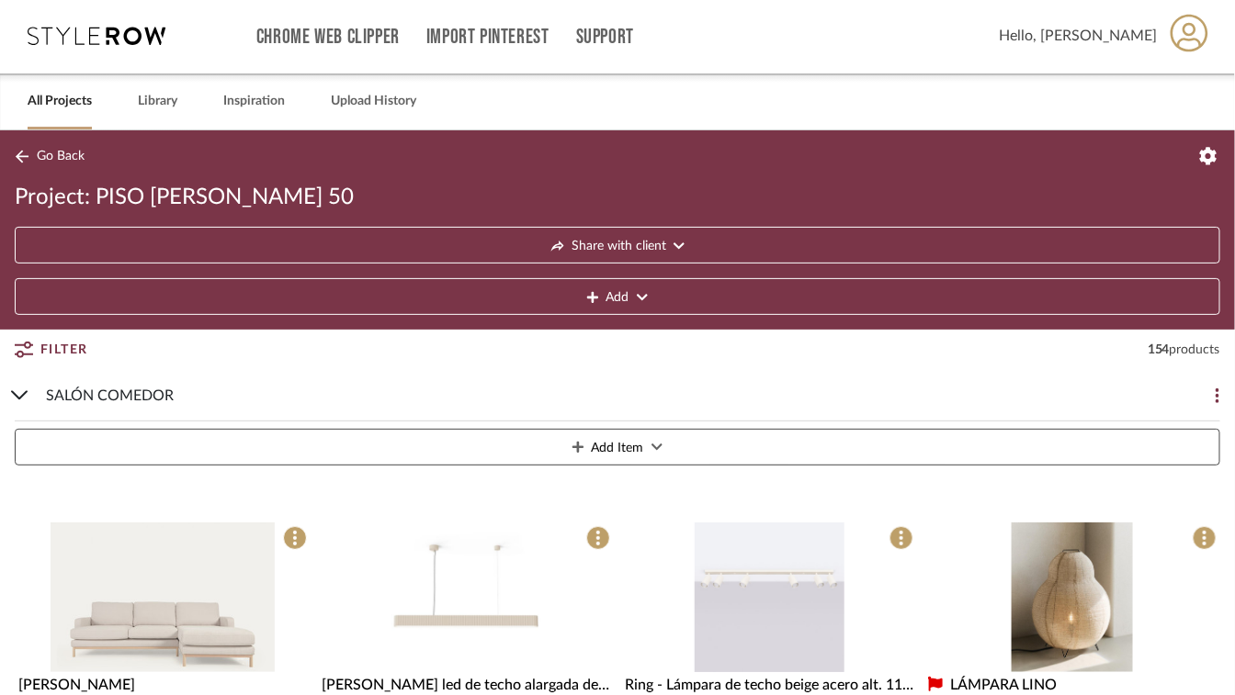
scroll to position [0, 0]
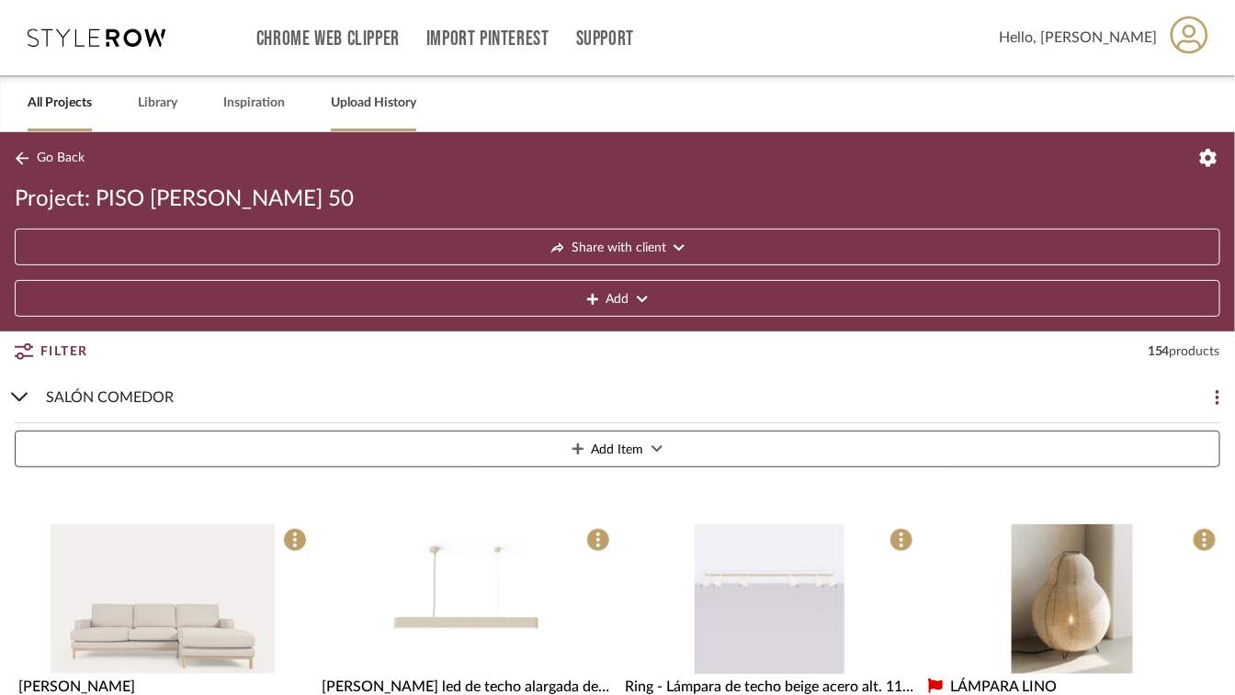
click at [401, 98] on link "Upload History" at bounding box center [373, 103] width 85 height 25
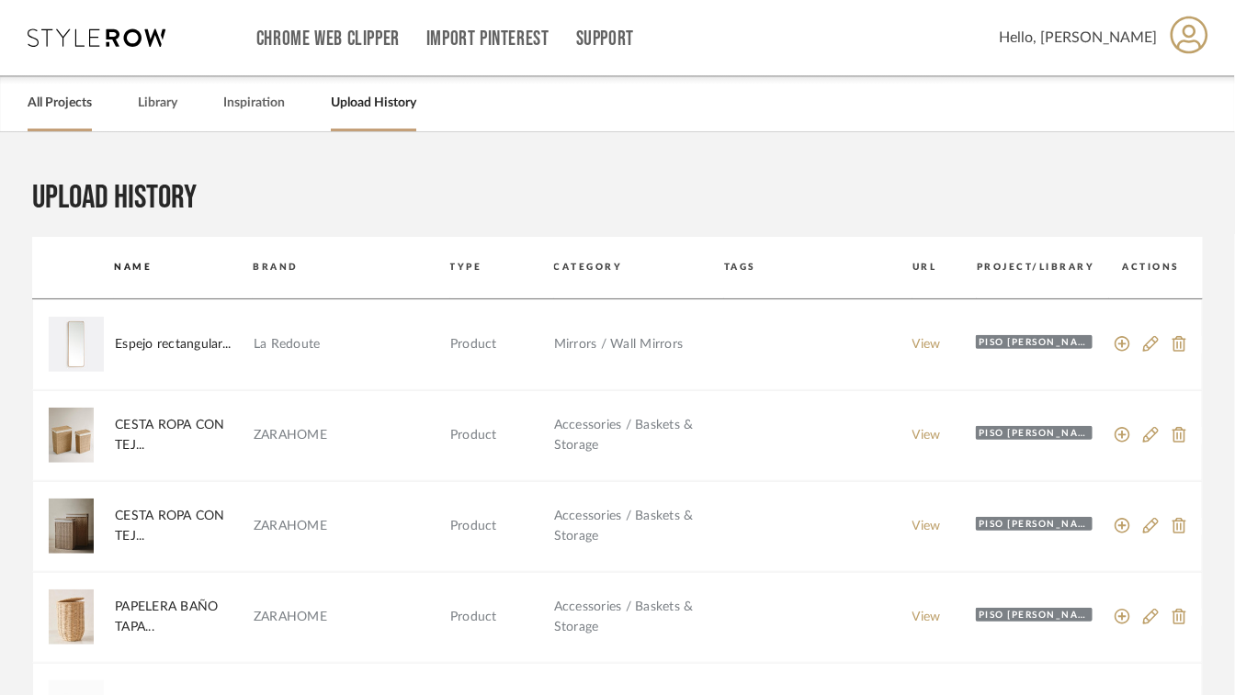
click at [88, 106] on link "All Projects" at bounding box center [60, 103] width 64 height 25
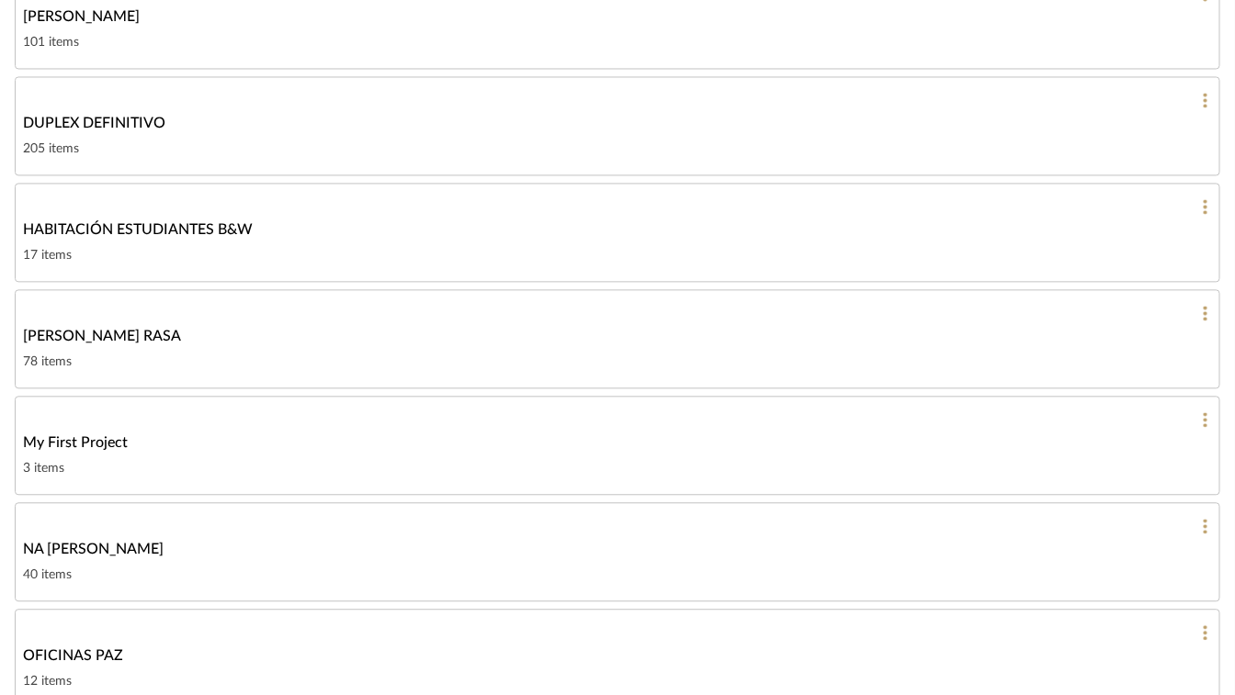
scroll to position [1194, 0]
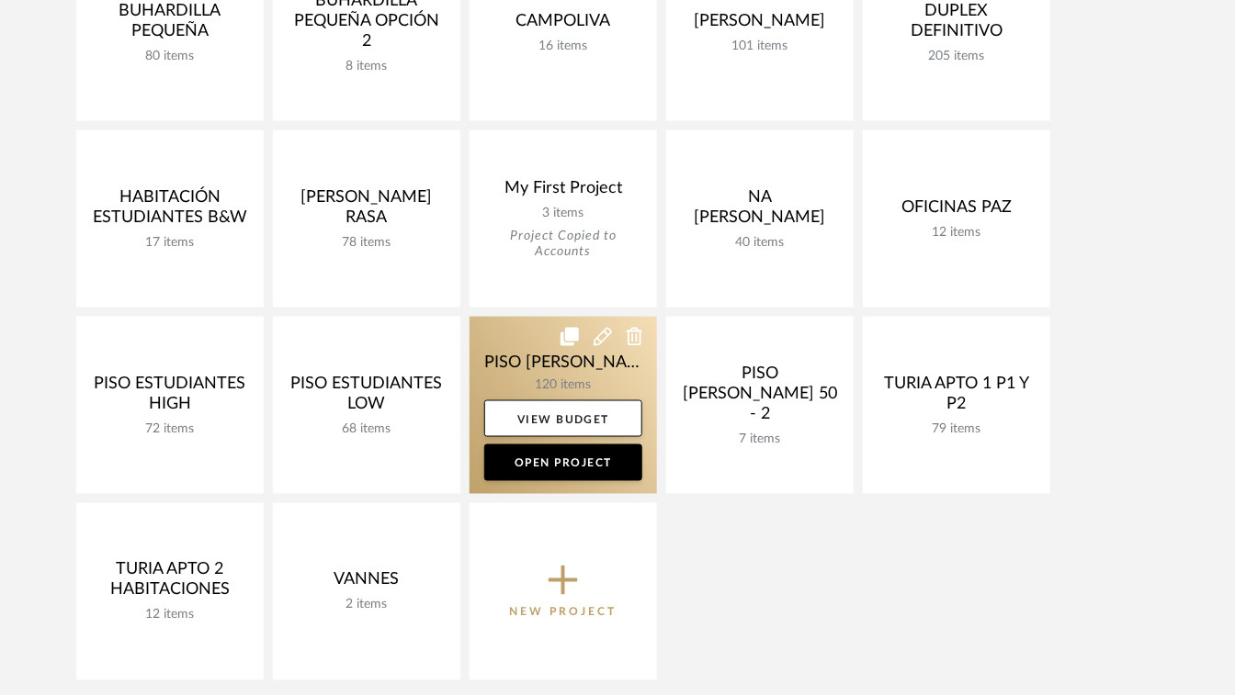
scroll to position [919, 0]
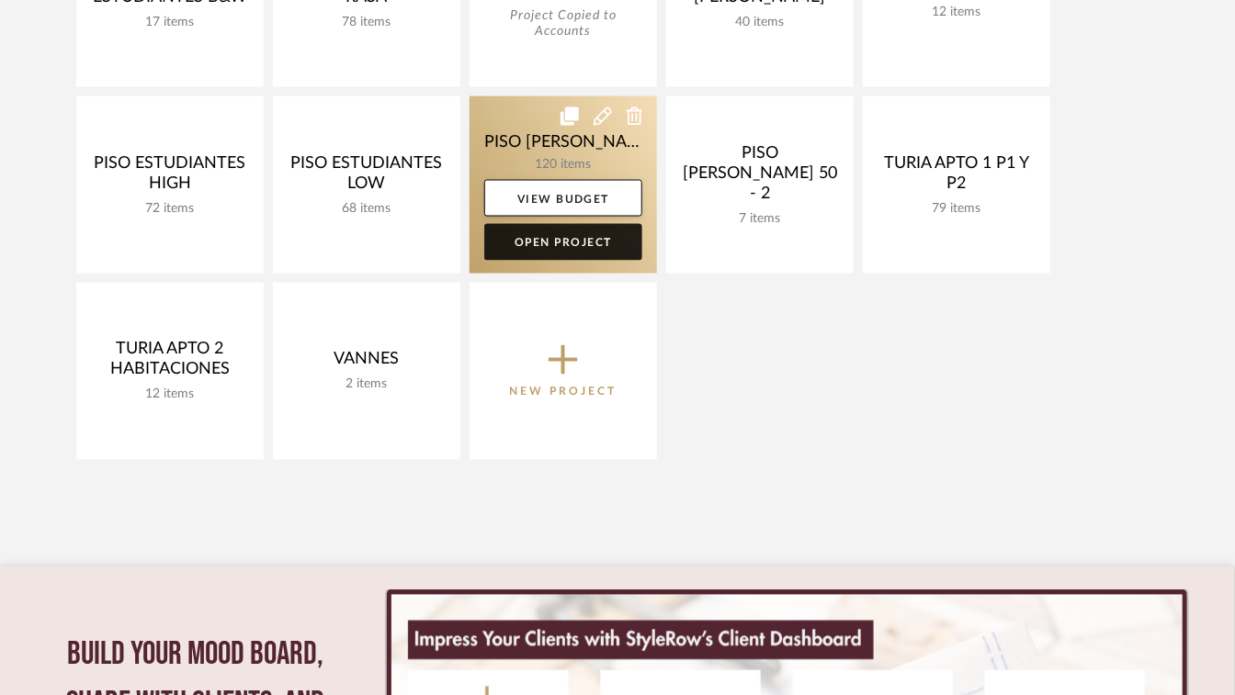
click at [566, 244] on link "Open Project" at bounding box center [563, 242] width 158 height 37
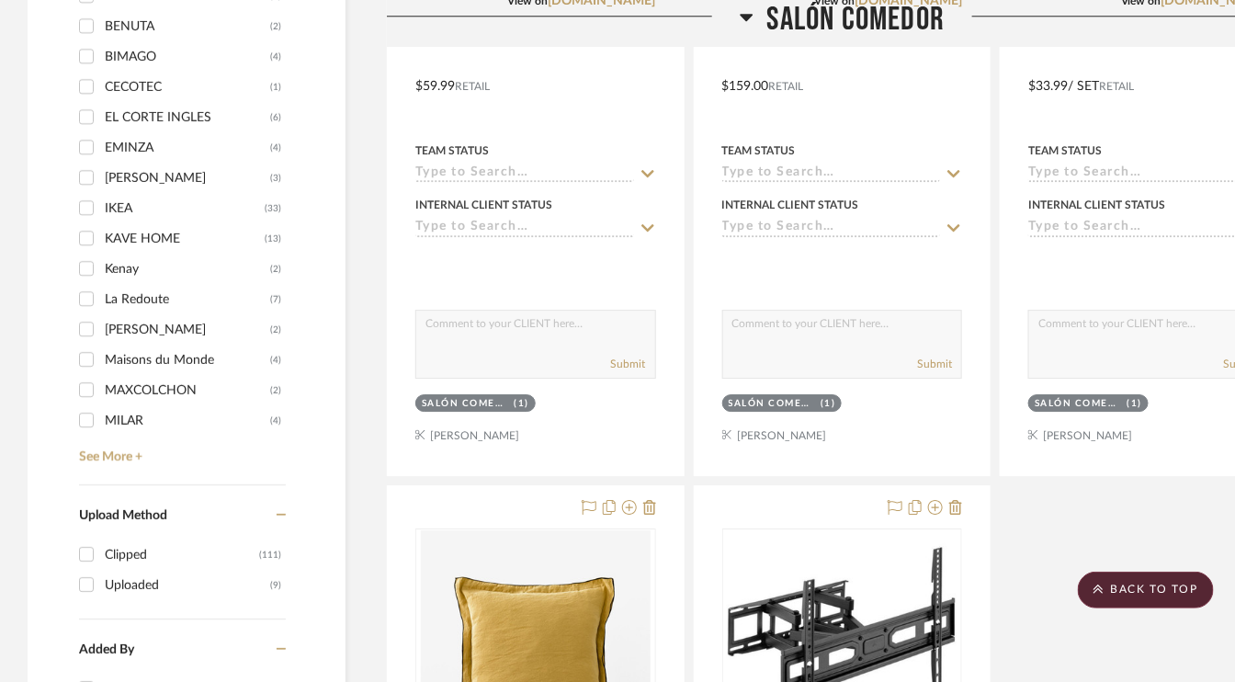
scroll to position [1746, 0]
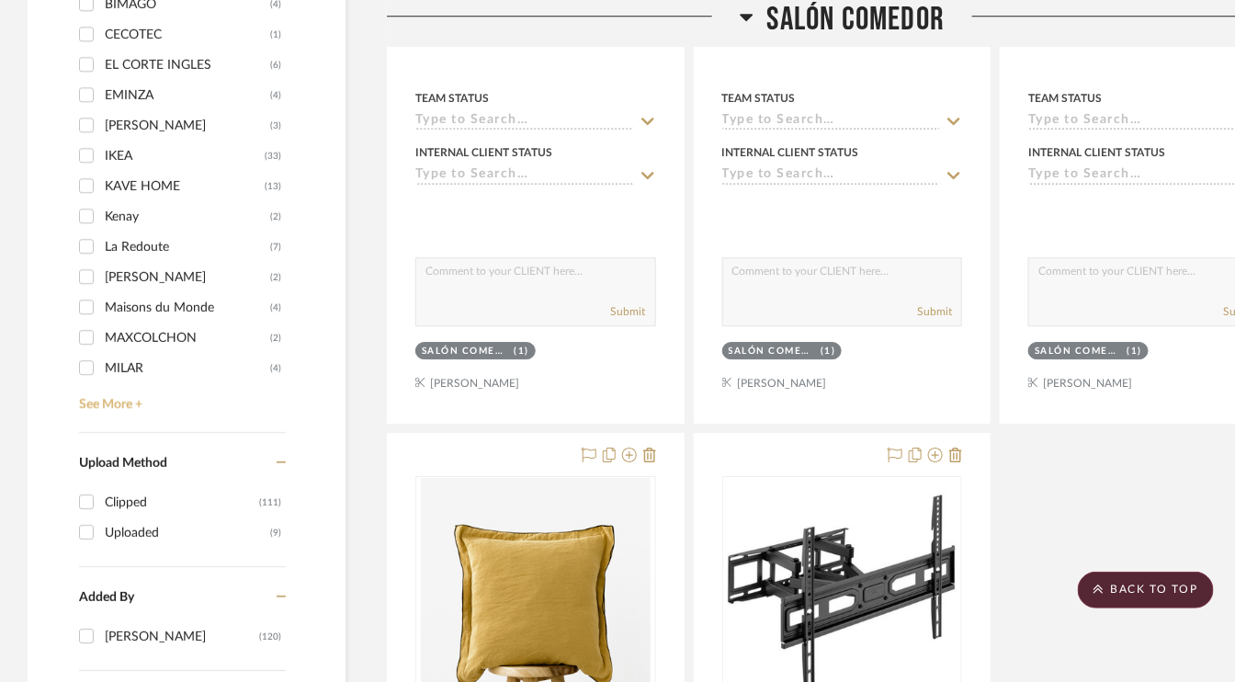
click at [137, 399] on link "See More +" at bounding box center [179, 397] width 211 height 29
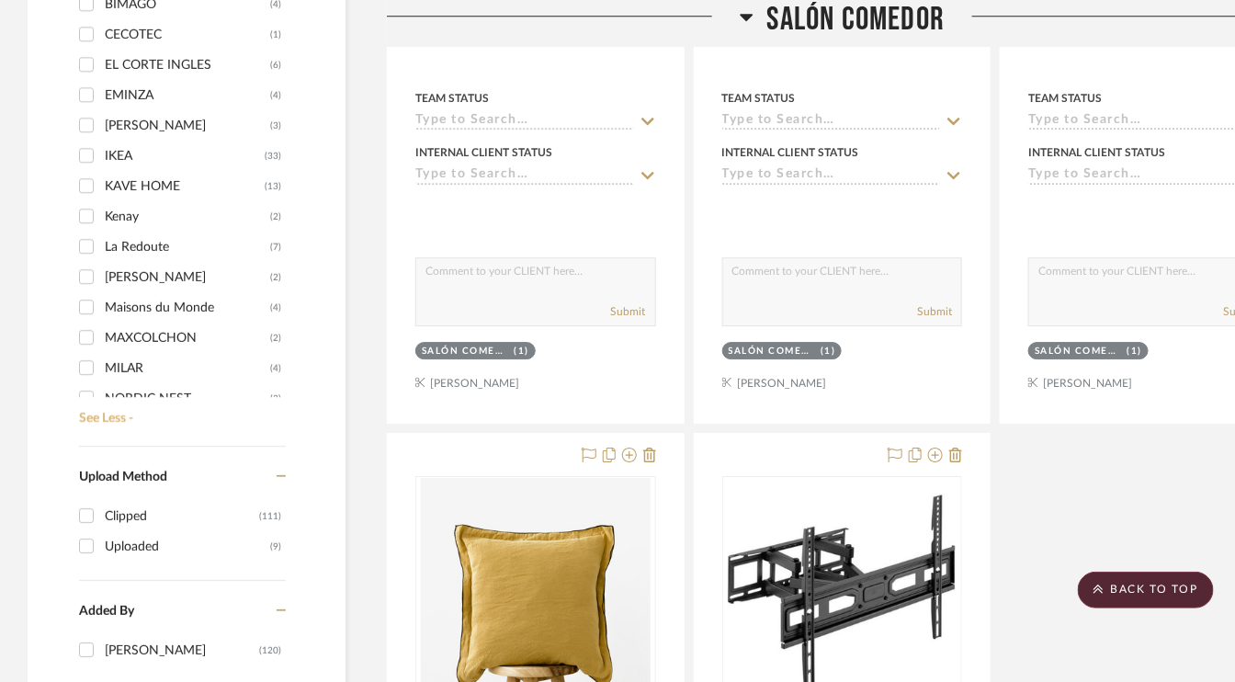
scroll to position [92, 0]
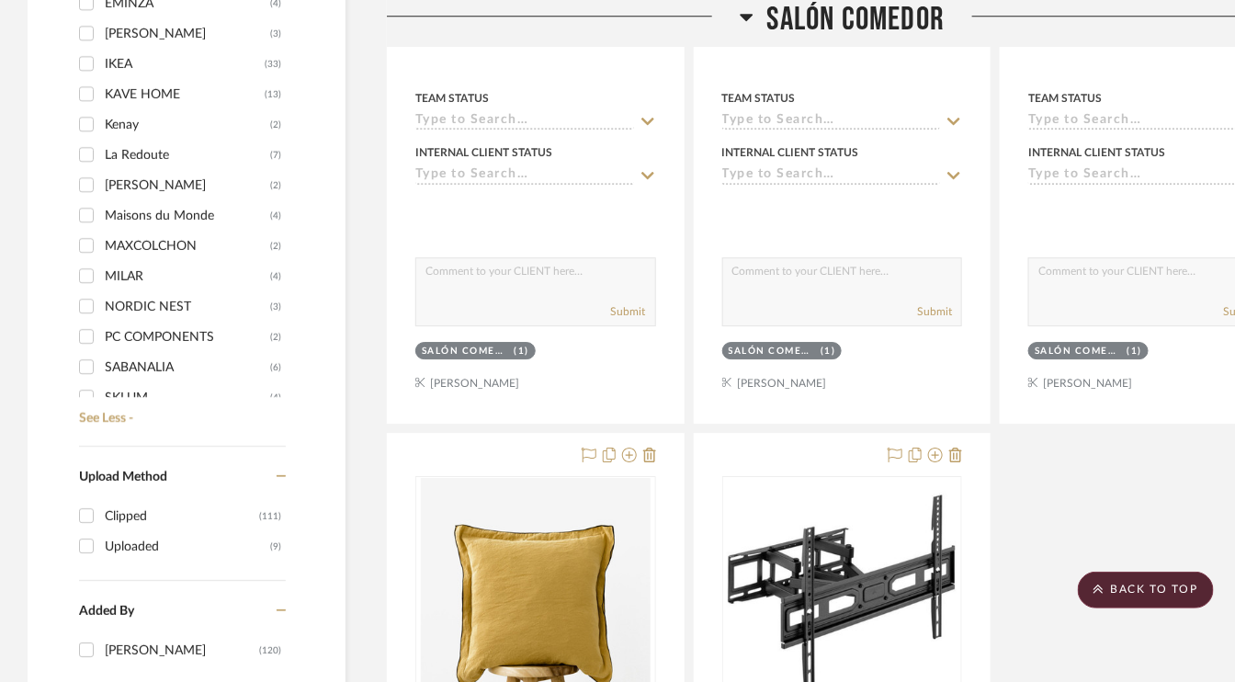
click at [90, 148] on input "La Redoute (7)" at bounding box center [86, 154] width 29 height 29
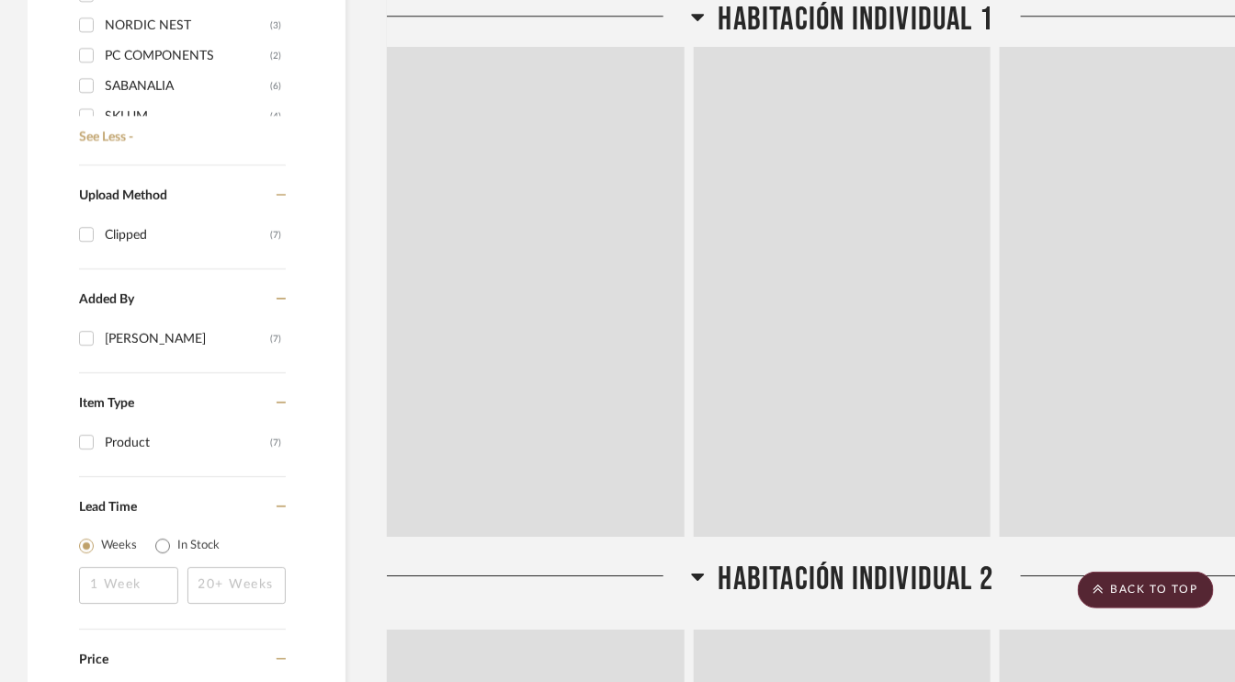
scroll to position [1464, 0]
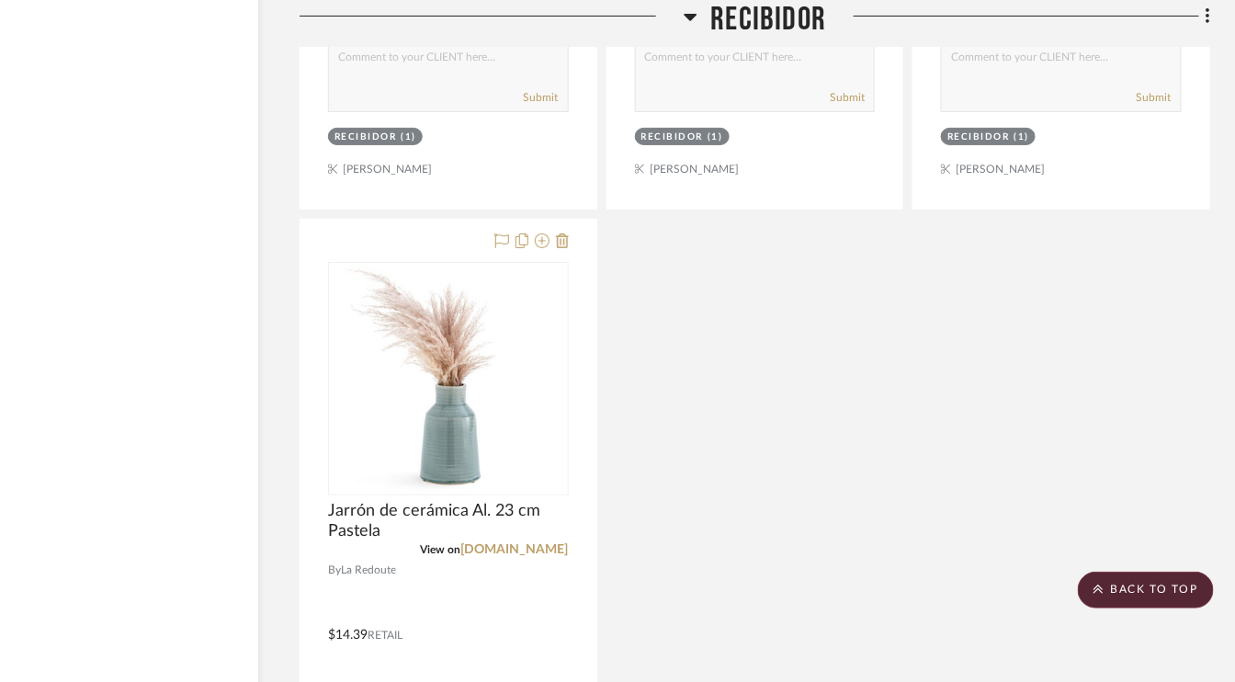
scroll to position [4768, 87]
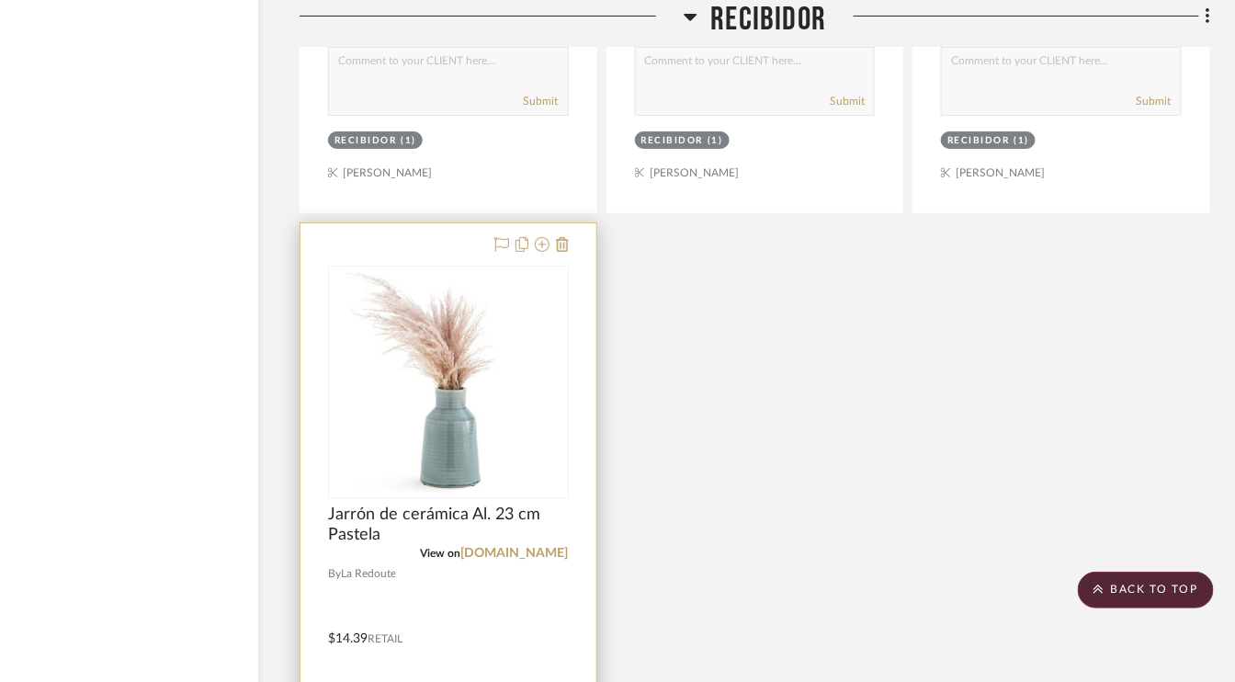
click at [571, 235] on div at bounding box center [448, 625] width 296 height 804
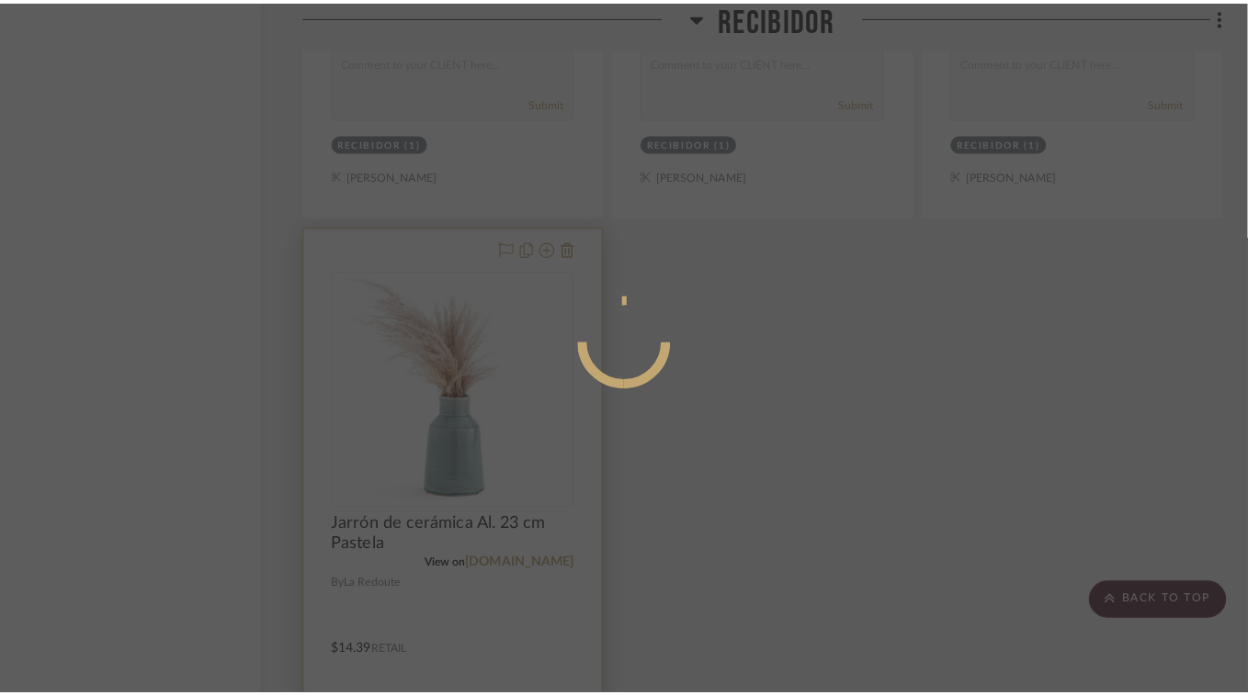
scroll to position [0, 0]
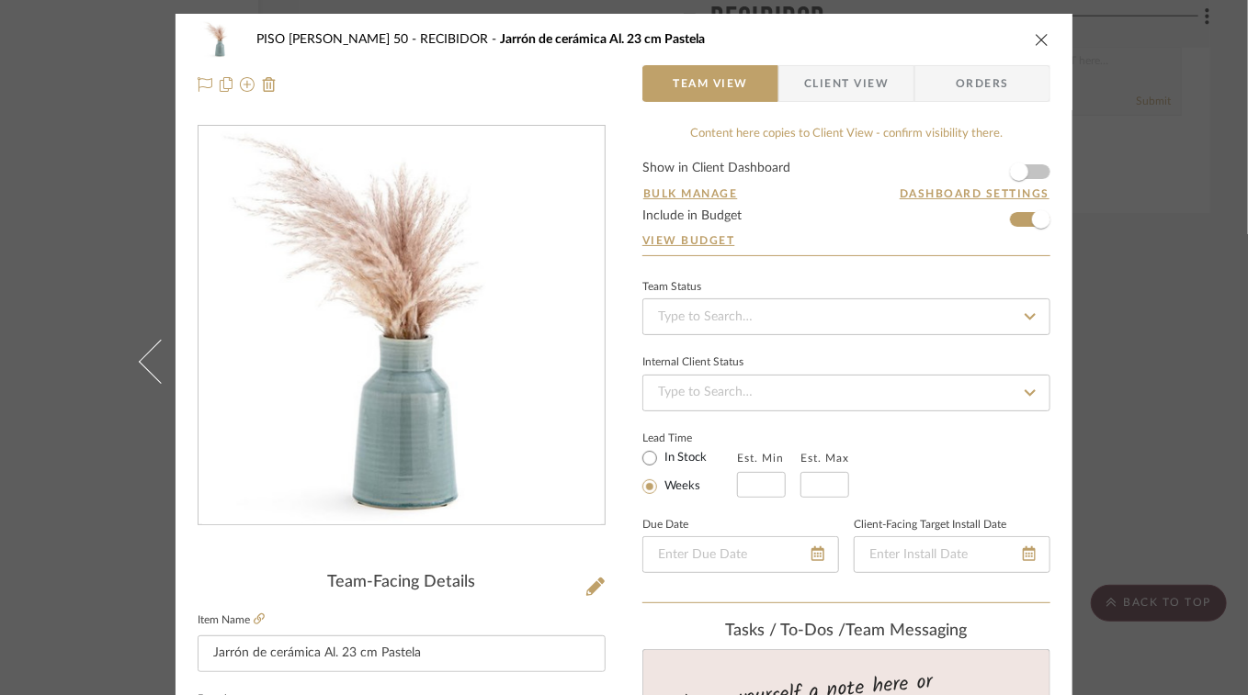
click at [1037, 40] on icon "close" at bounding box center [1041, 39] width 15 height 15
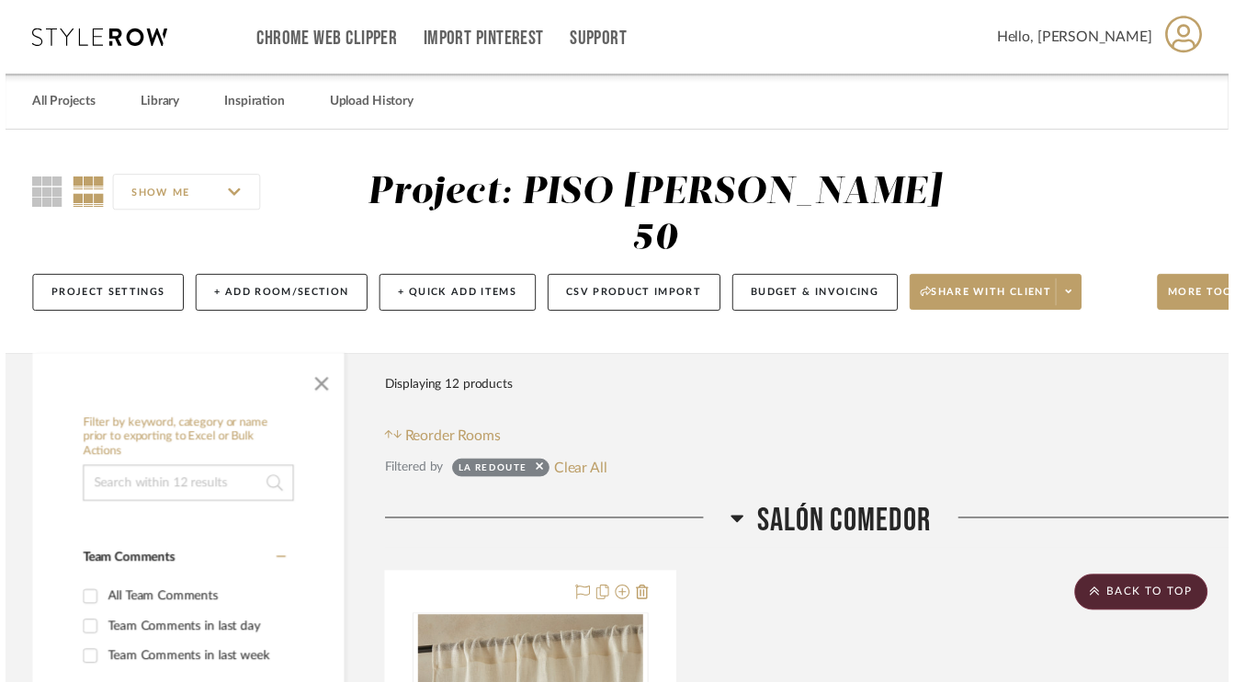
scroll to position [4768, 87]
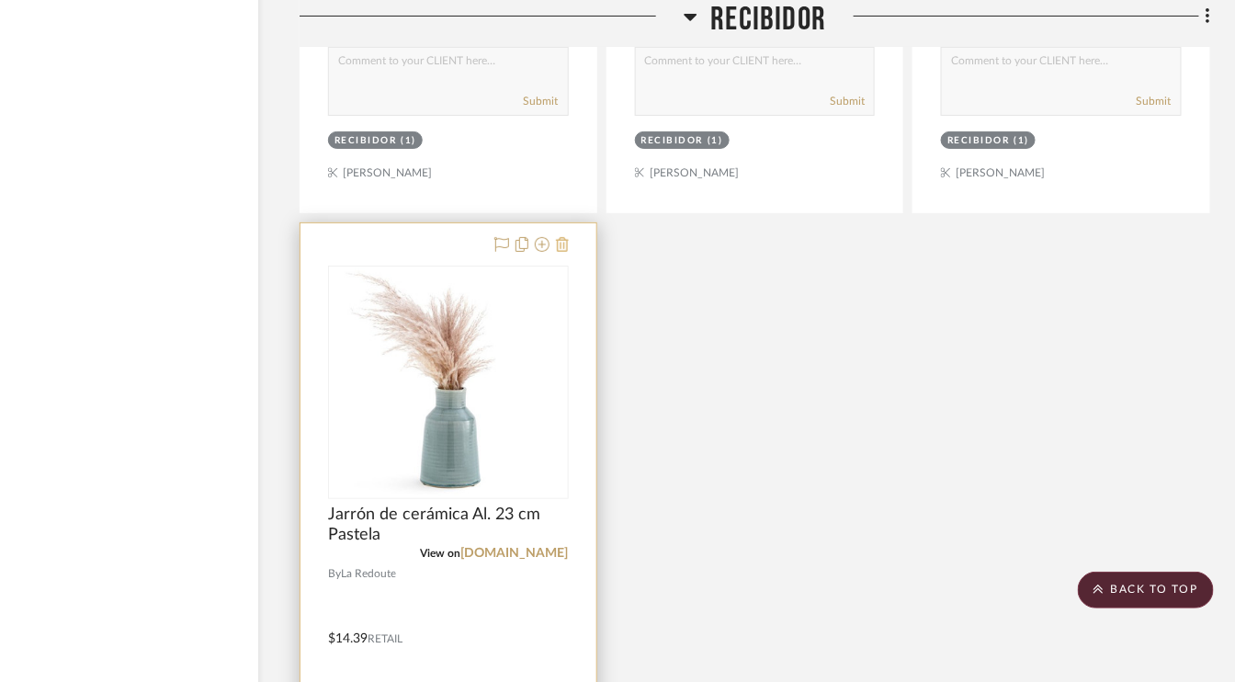
click at [560, 239] on icon at bounding box center [562, 244] width 13 height 15
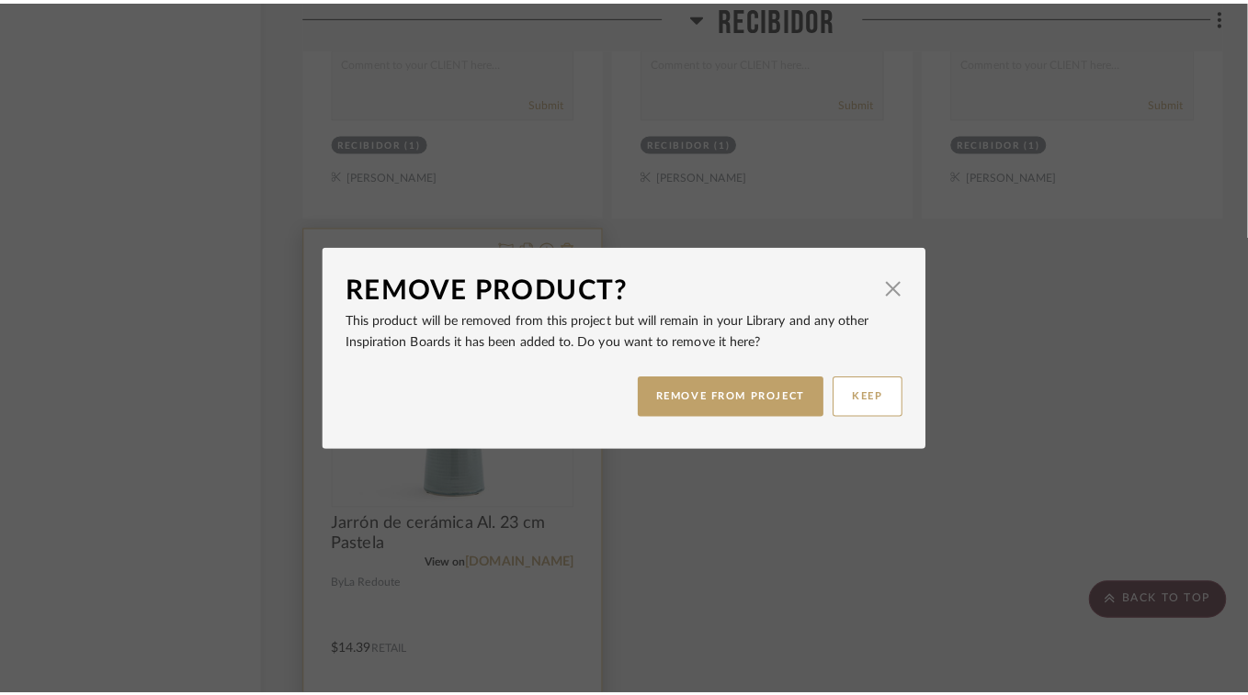
scroll to position [0, 0]
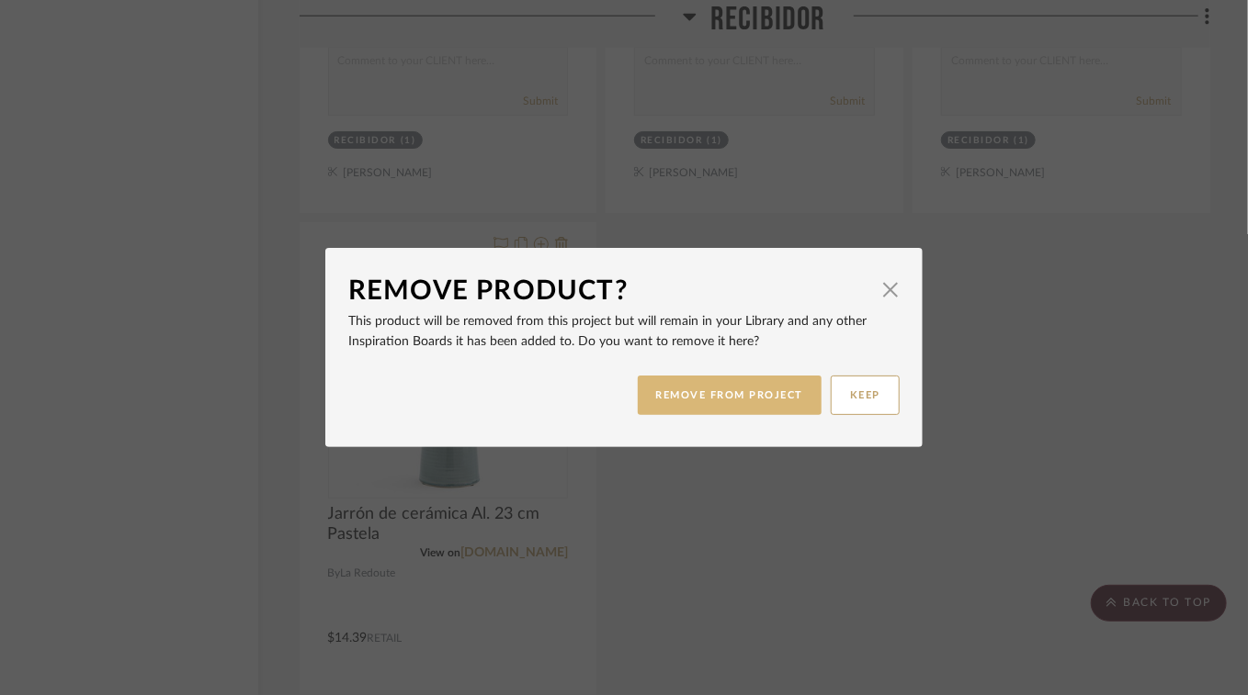
click at [748, 391] on button "REMOVE FROM PROJECT" at bounding box center [730, 396] width 185 height 40
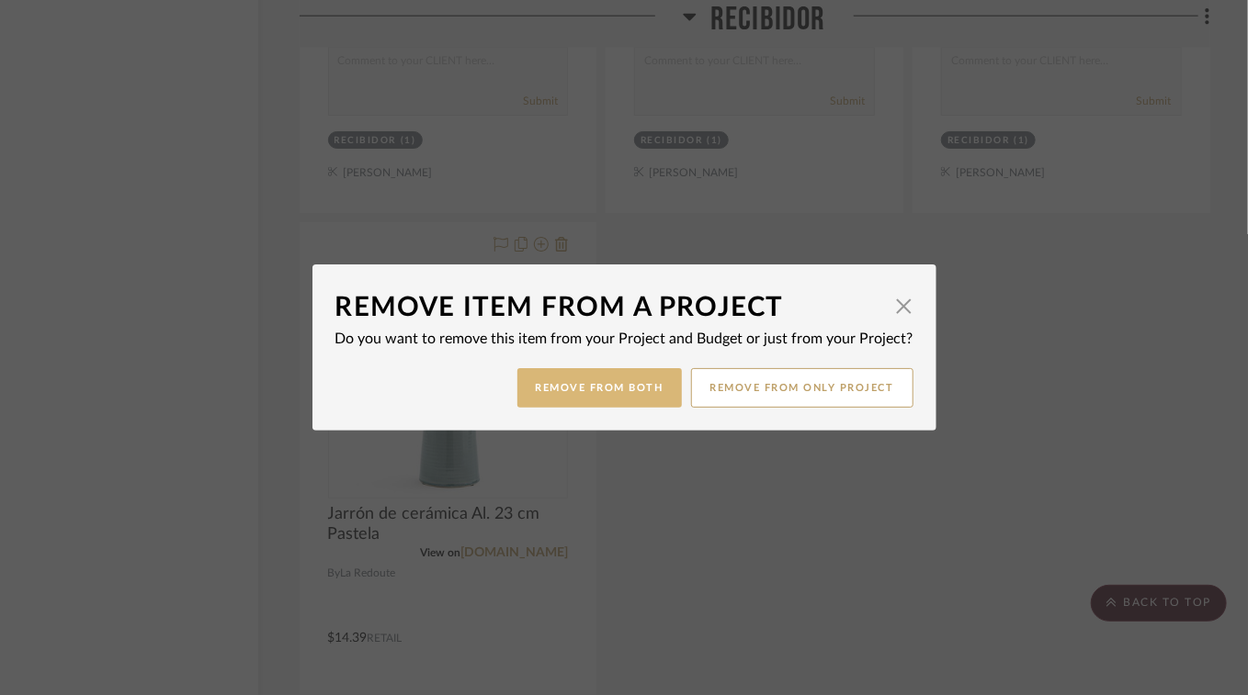
click at [591, 390] on button "Remove from Both" at bounding box center [599, 388] width 164 height 40
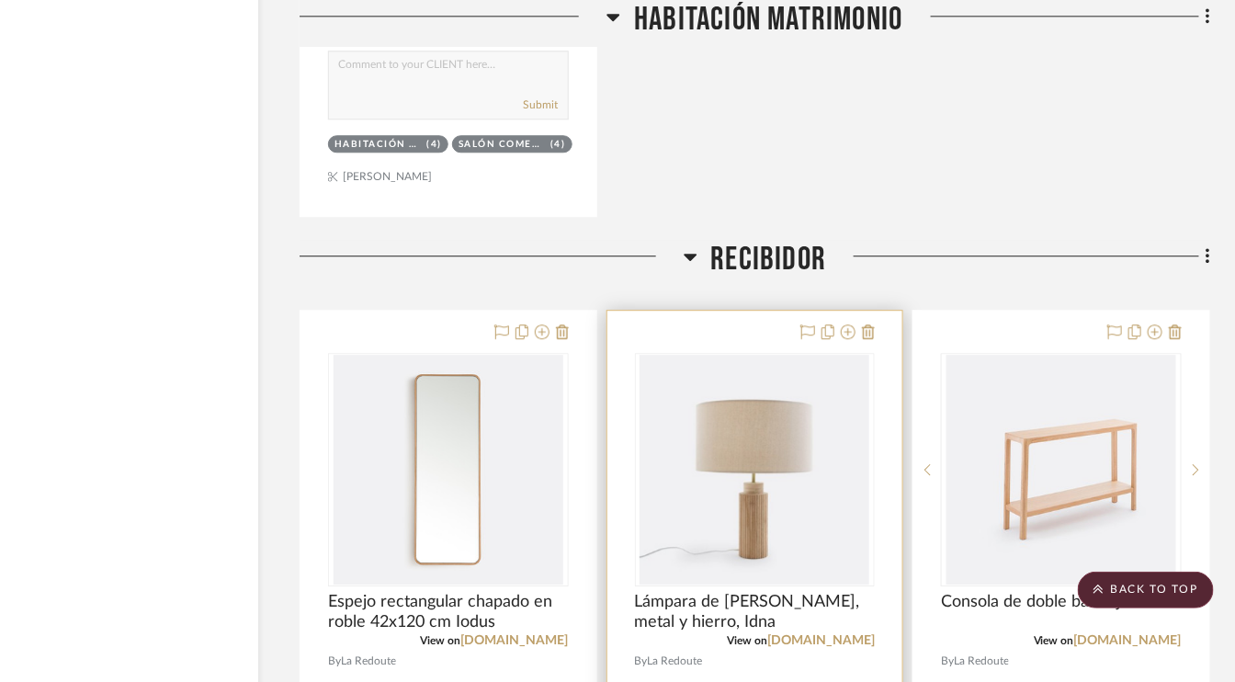
scroll to position [3862, 87]
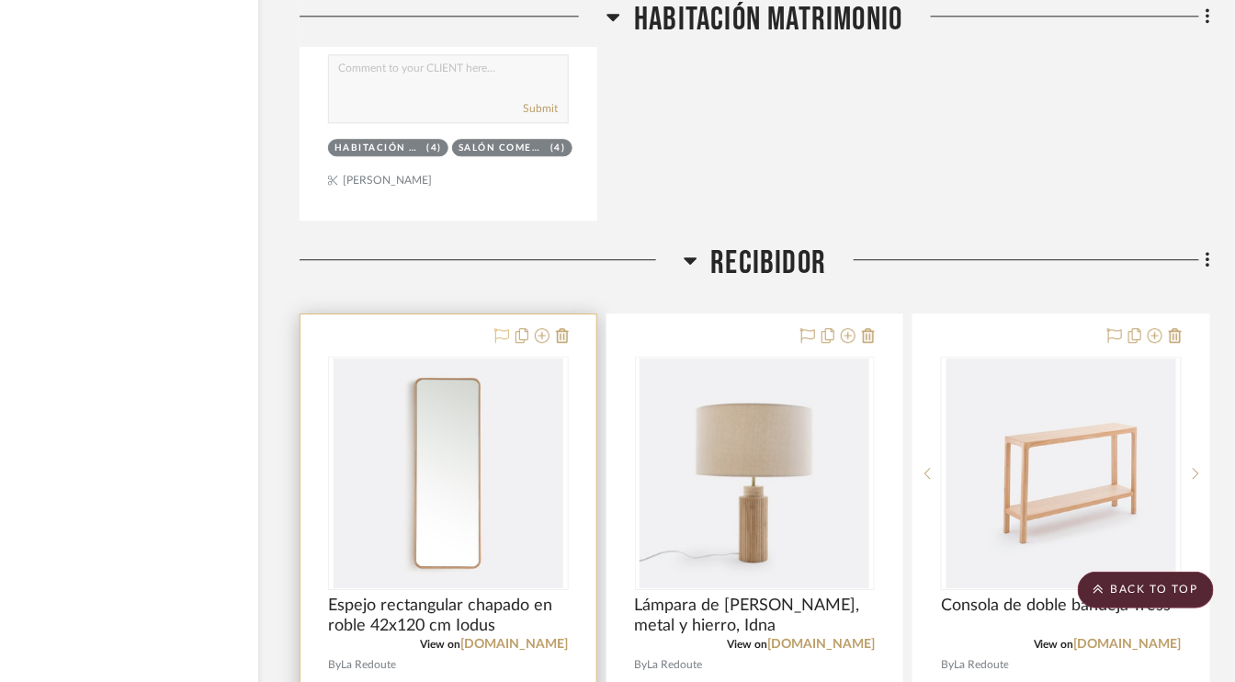
click at [498, 328] on icon at bounding box center [501, 335] width 15 height 15
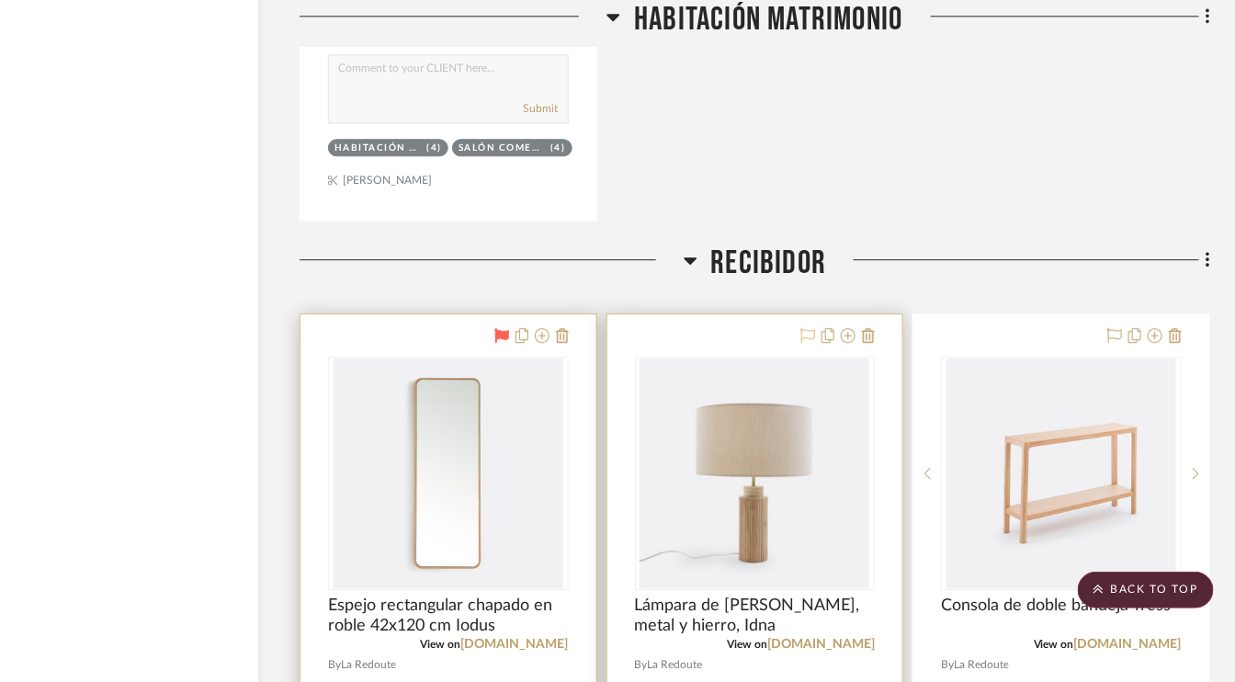
click at [805, 329] on icon at bounding box center [807, 335] width 15 height 15
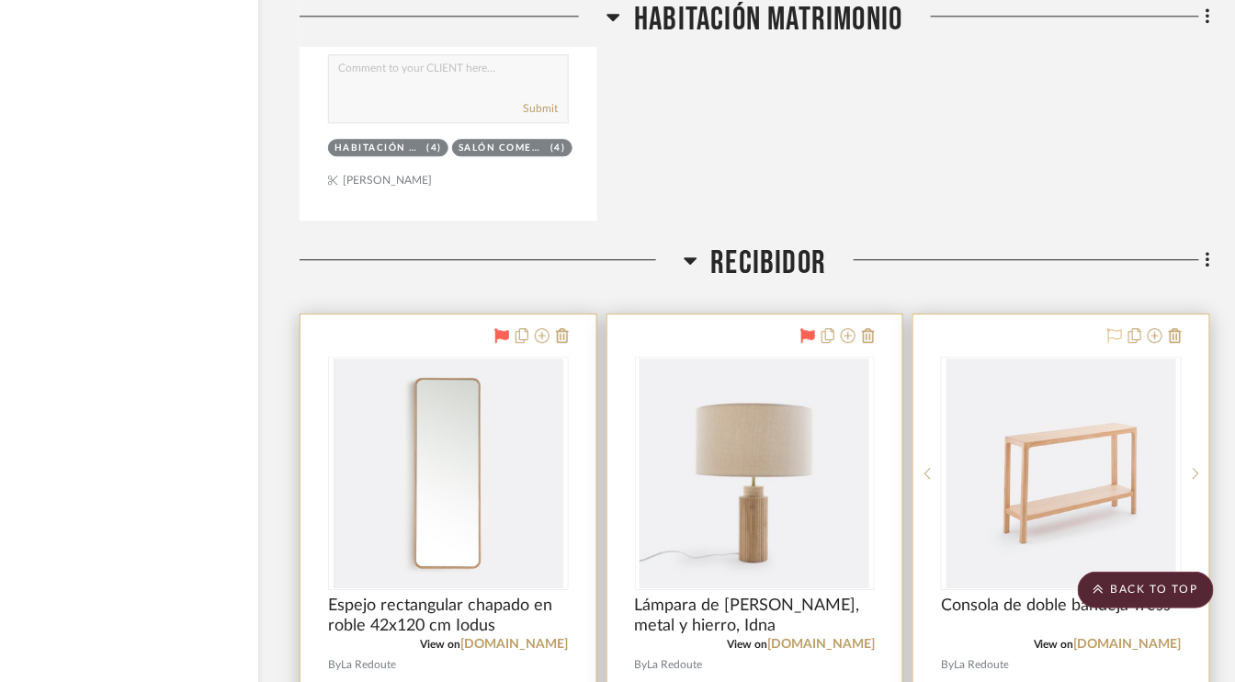
click at [1112, 331] on icon at bounding box center [1114, 335] width 15 height 15
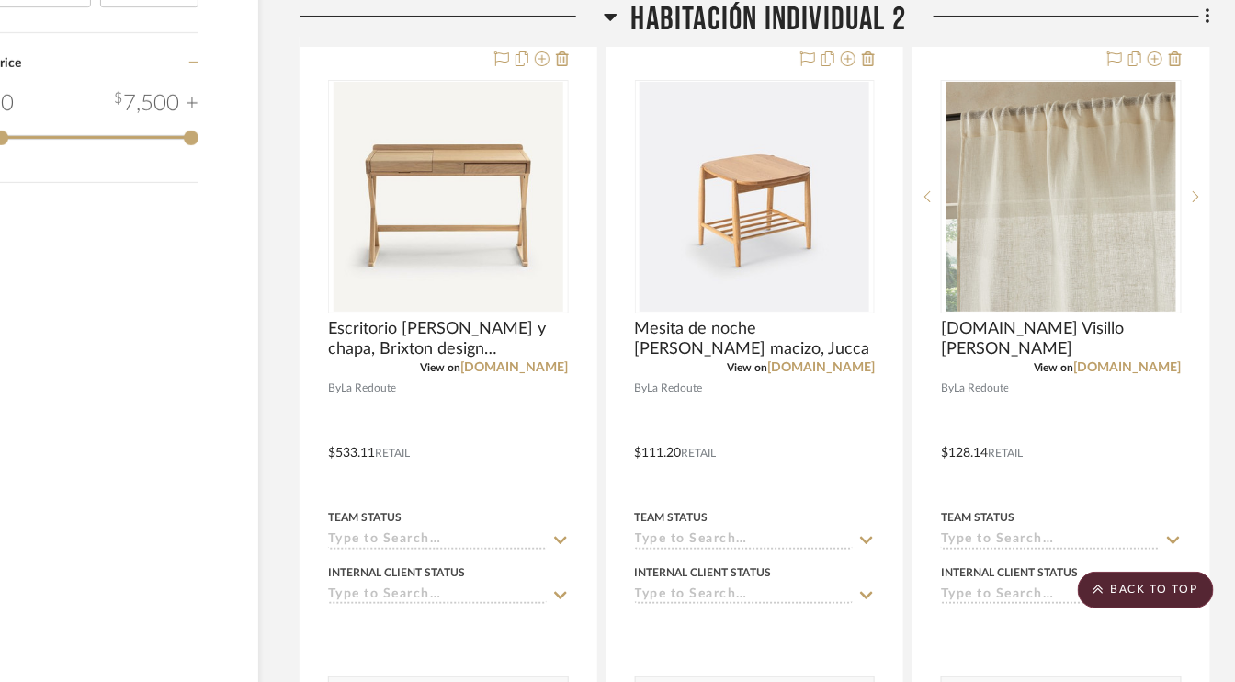
scroll to position [2301, 87]
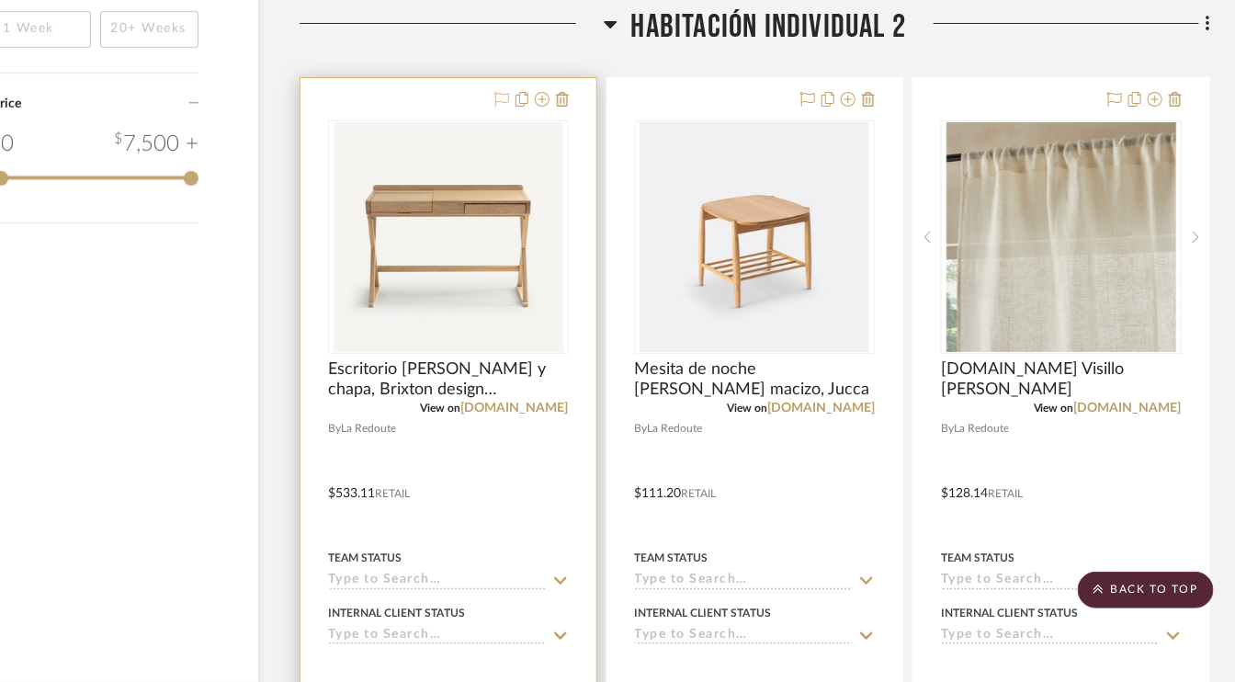
click at [499, 97] on icon at bounding box center [501, 99] width 15 height 15
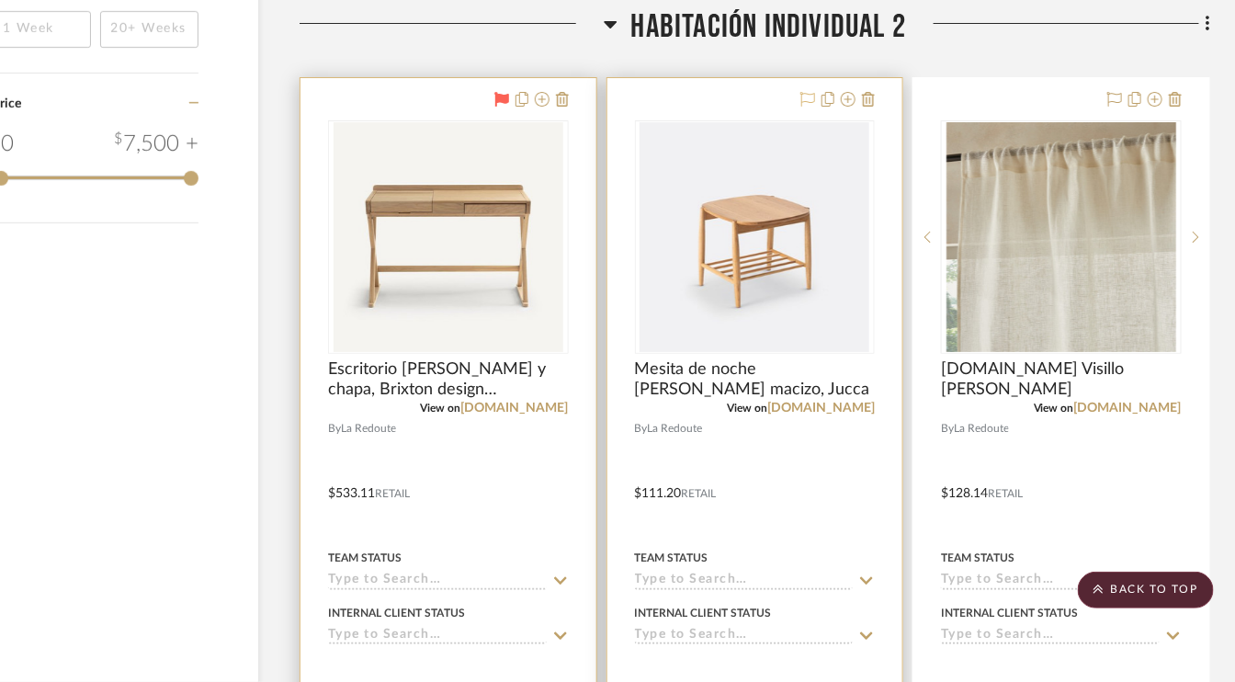
click at [806, 96] on icon at bounding box center [807, 99] width 15 height 15
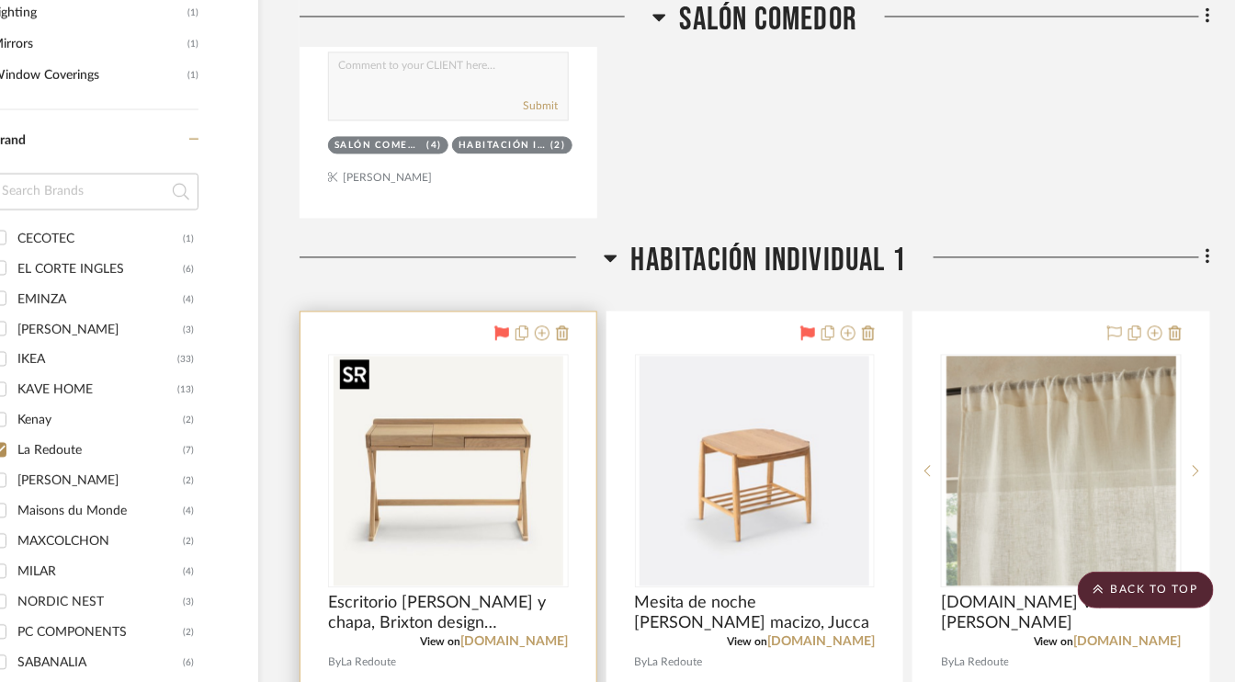
scroll to position [1194, 87]
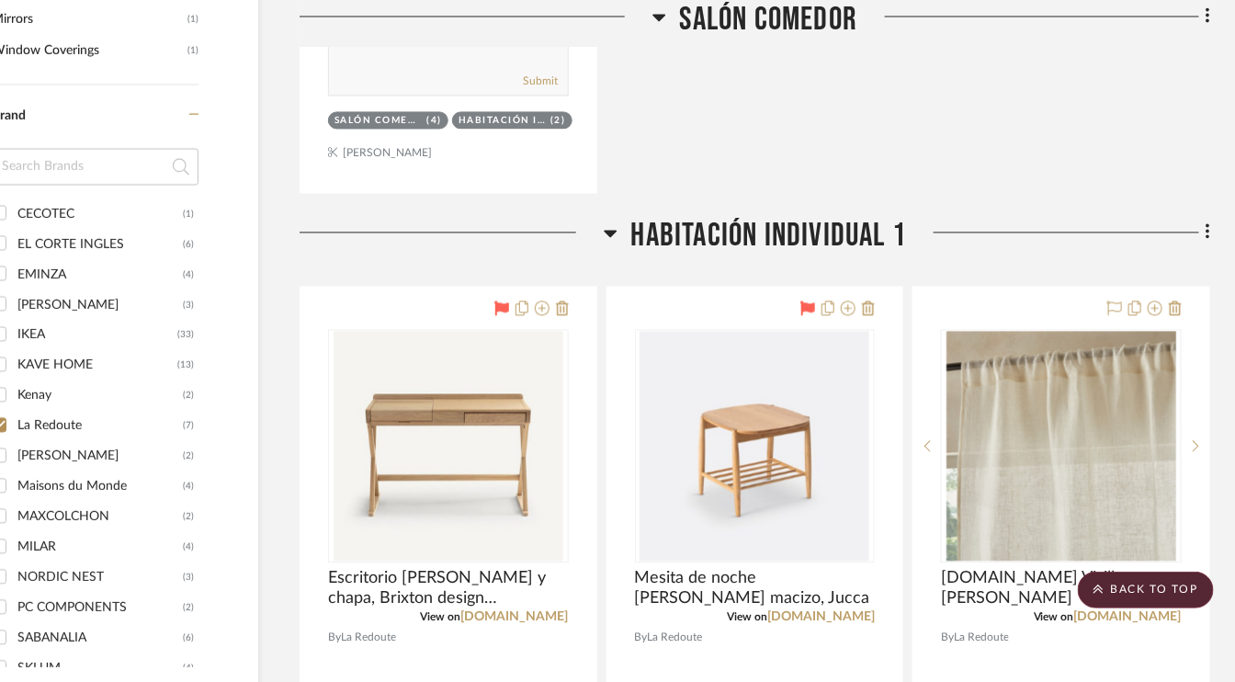
checkbox input "false"
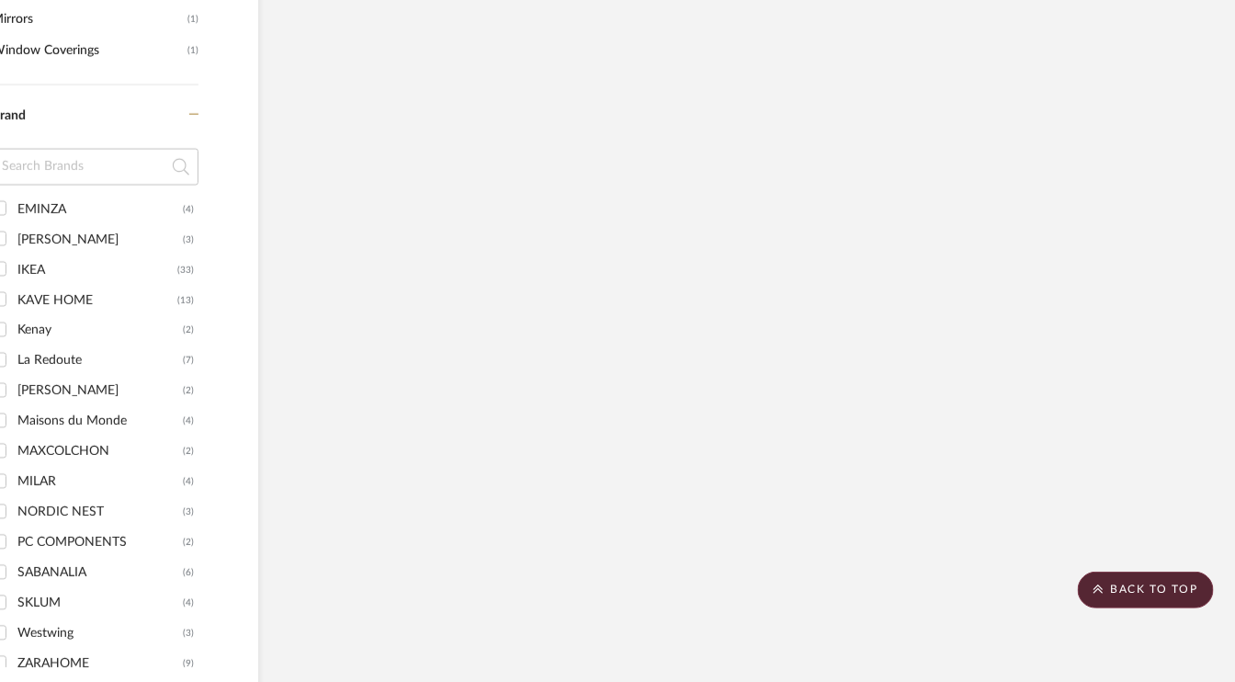
scroll to position [167, 0]
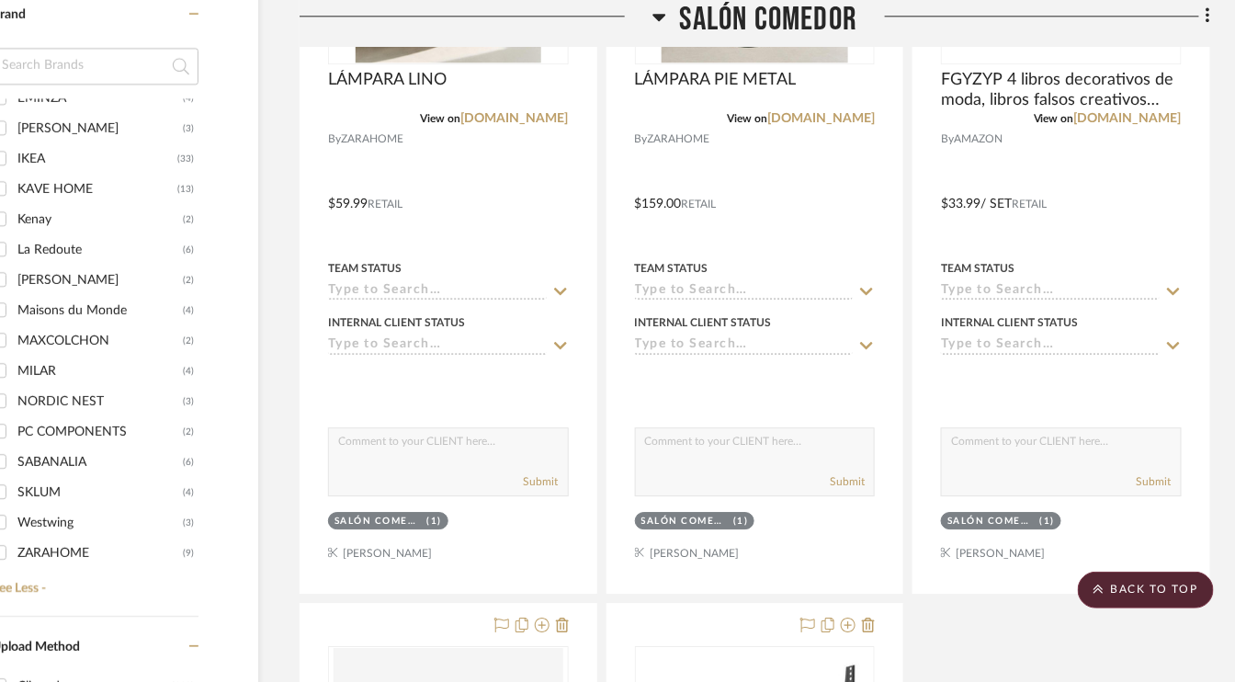
scroll to position [1597, 87]
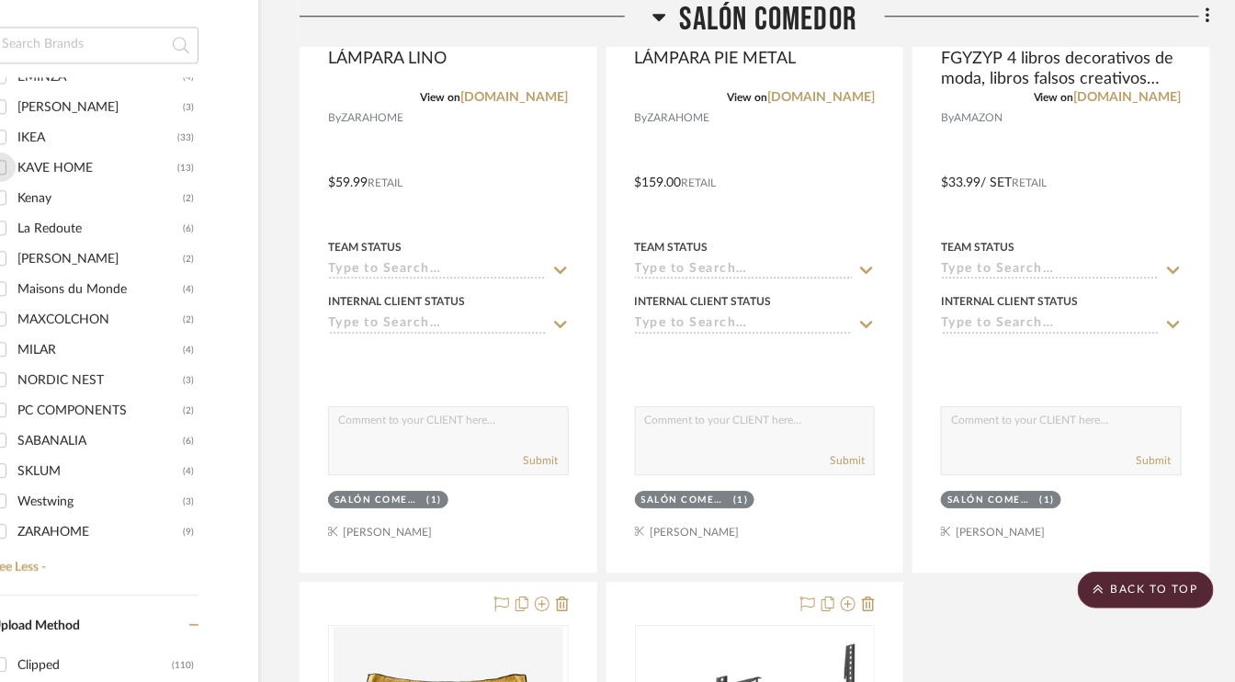
checkbox input "true"
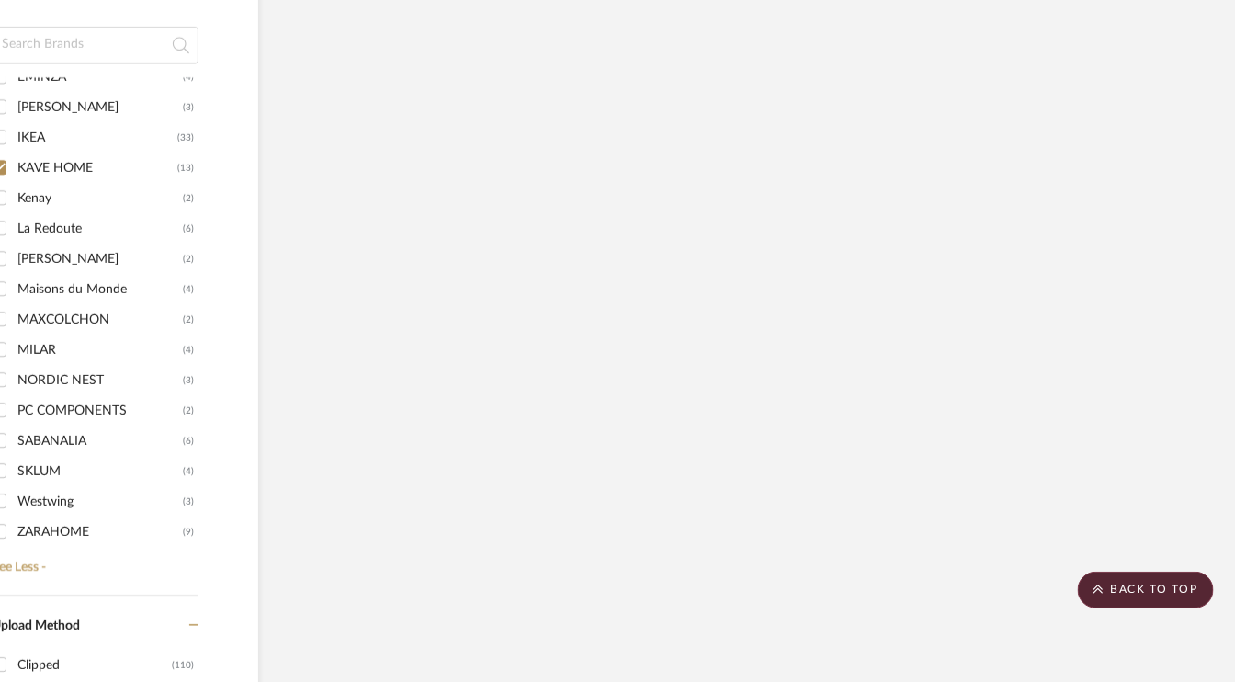
scroll to position [1316, 87]
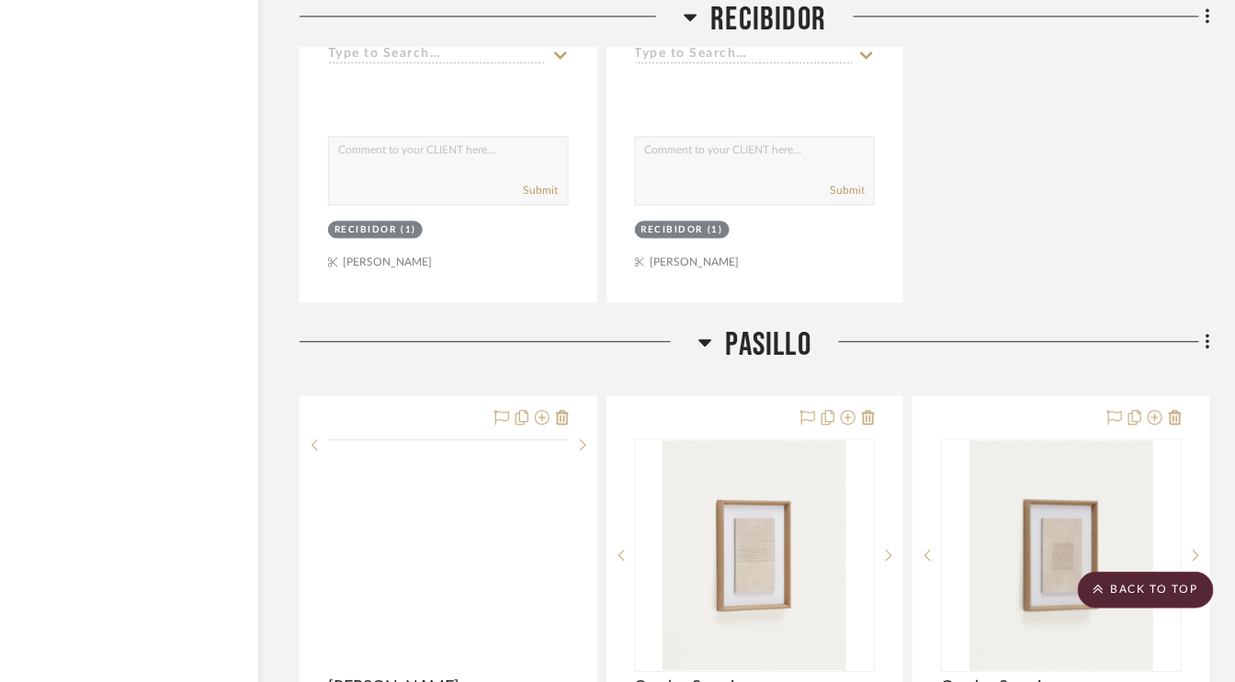
scroll to position [3675, 87]
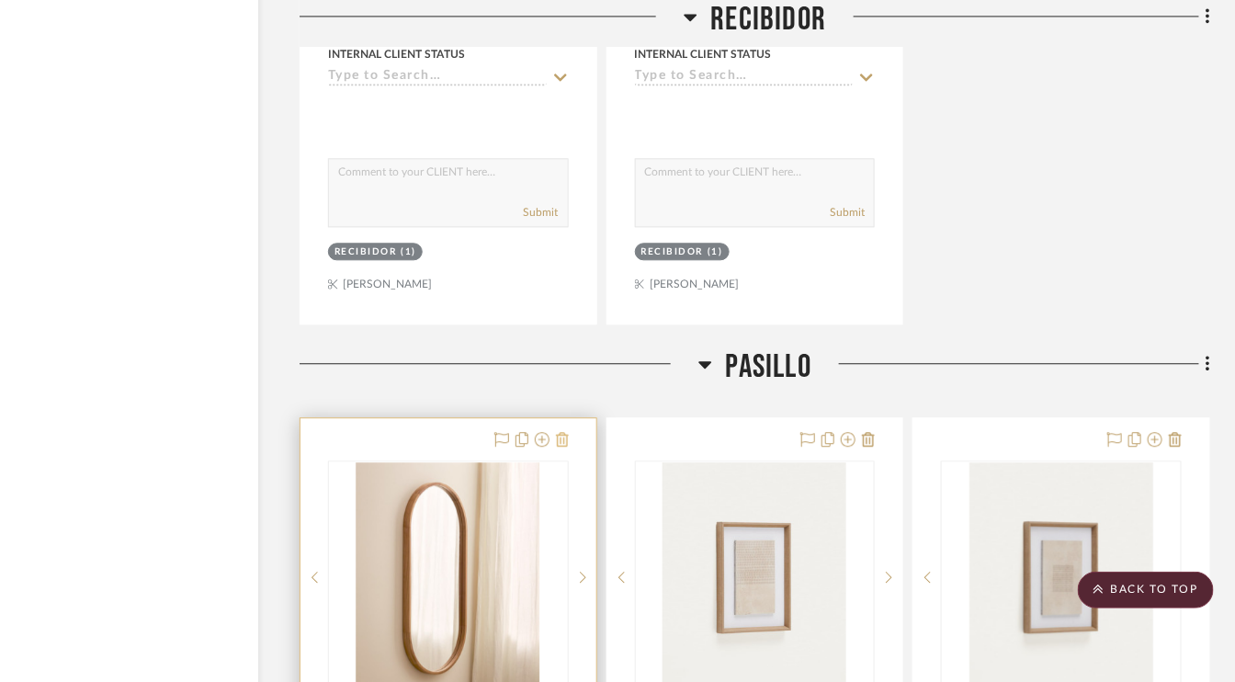
click at [568, 432] on icon at bounding box center [562, 439] width 13 height 15
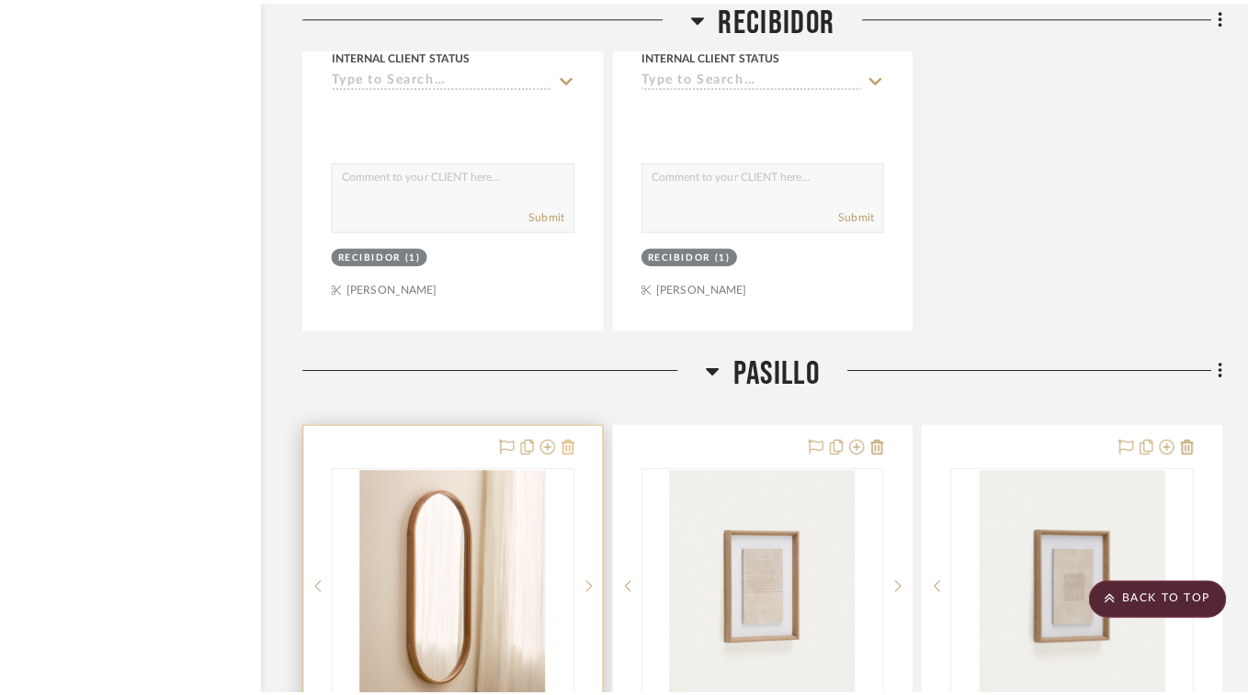
scroll to position [0, 0]
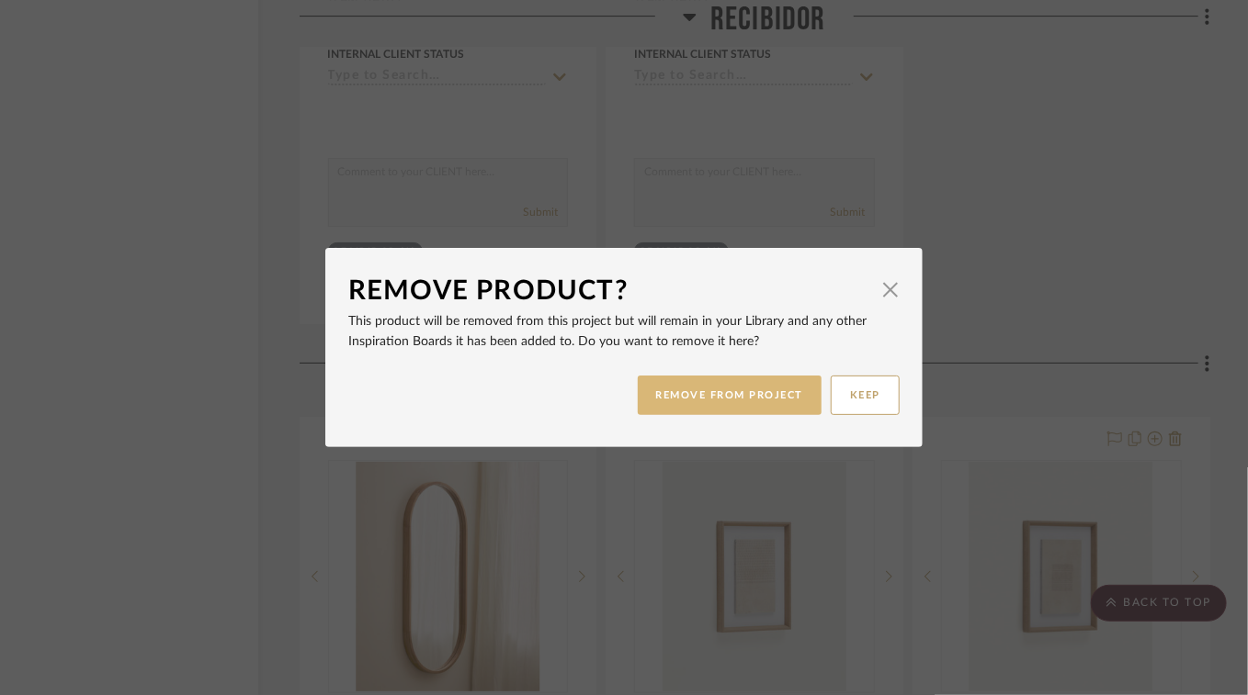
click at [749, 393] on button "REMOVE FROM PROJECT" at bounding box center [730, 396] width 185 height 40
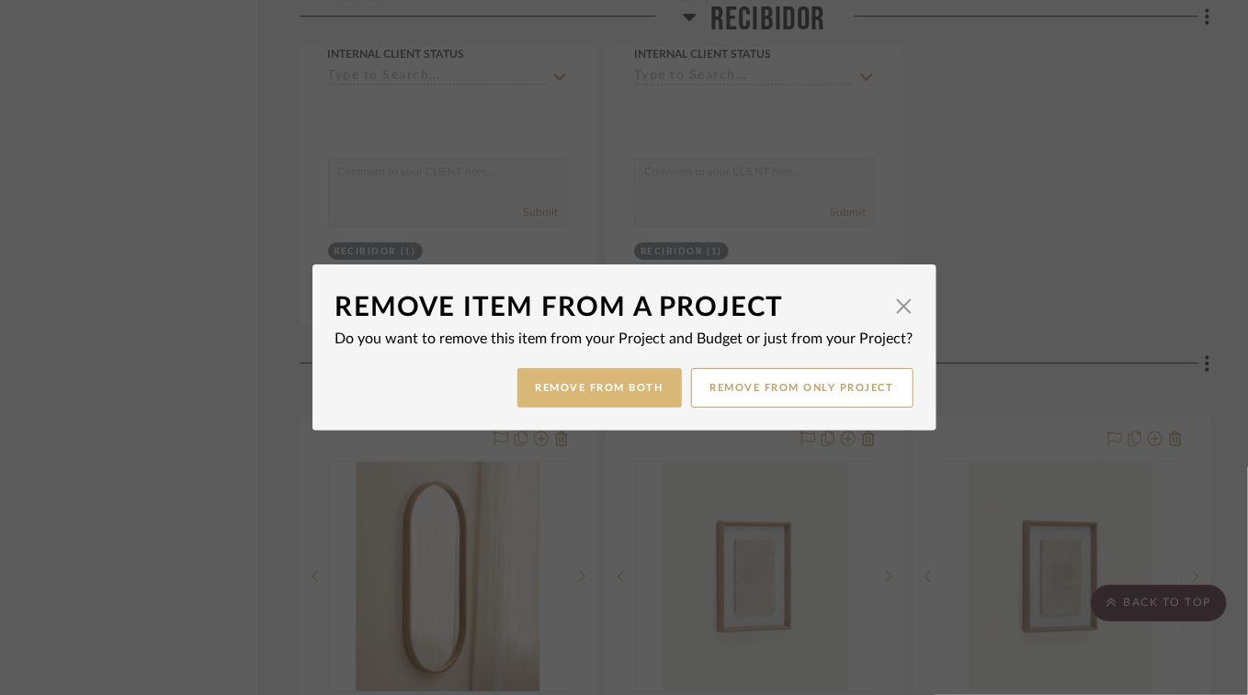
click at [619, 391] on button "Remove from Both" at bounding box center [599, 388] width 164 height 40
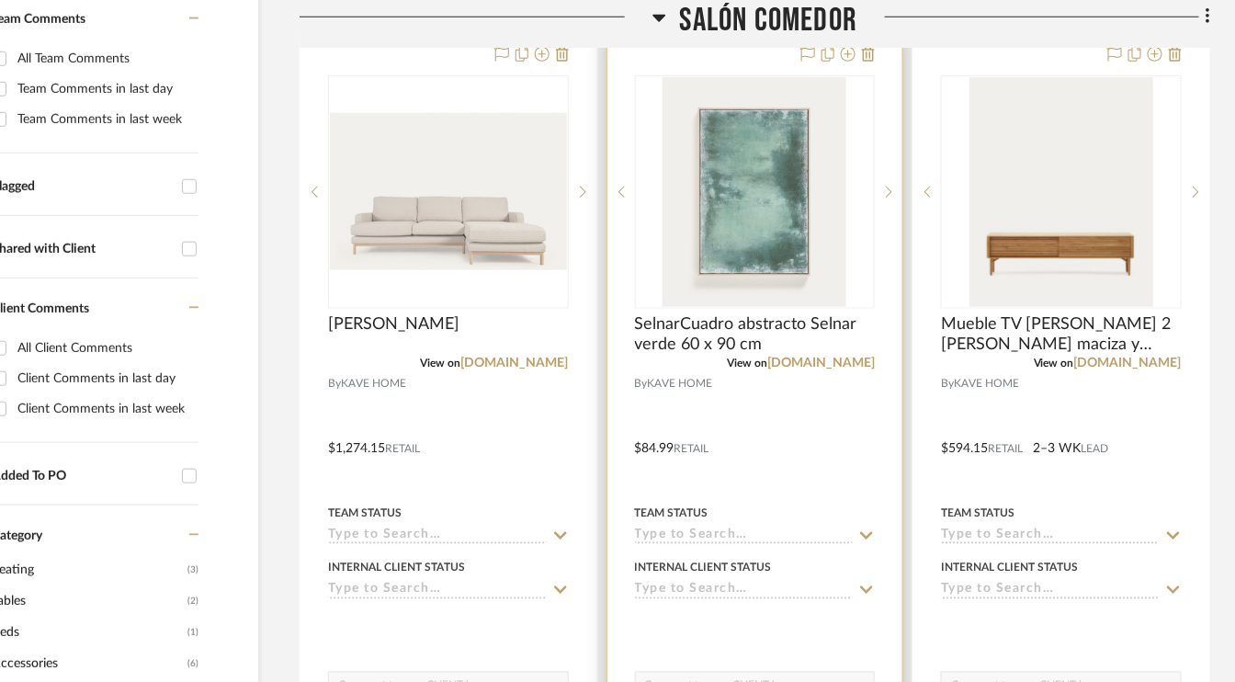
scroll to position [551, 87]
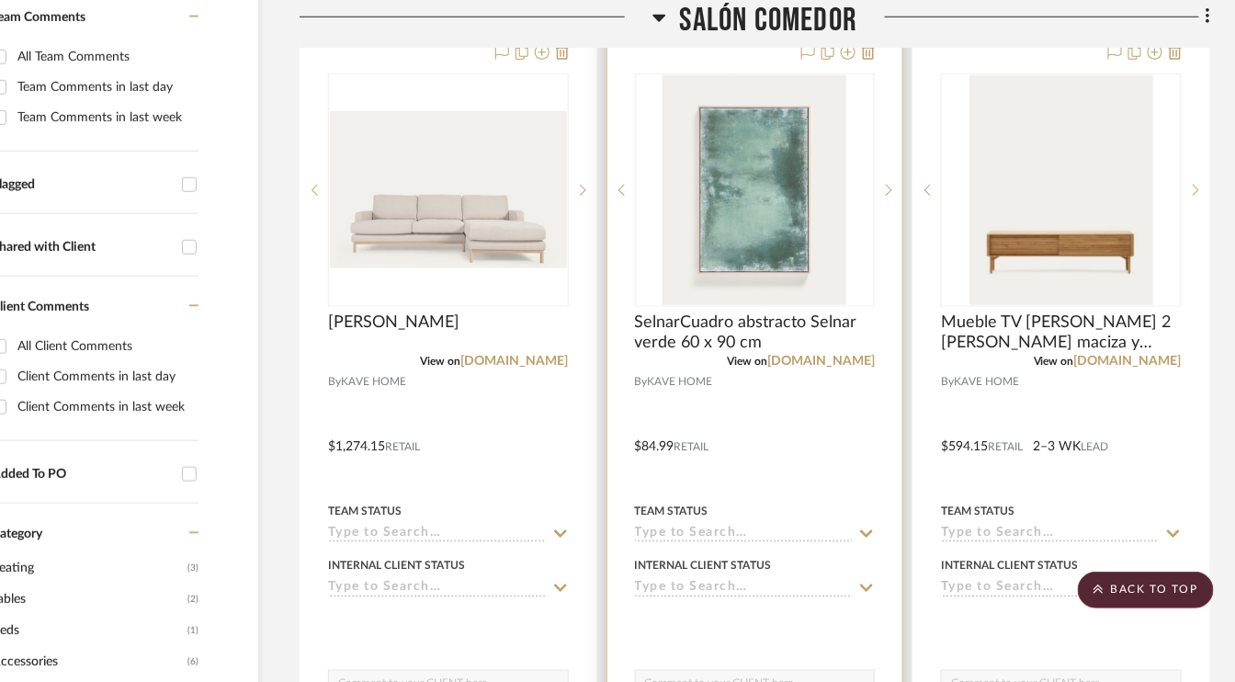
click at [707, 378] on span "KAVE HOME" at bounding box center [680, 381] width 65 height 17
click at [767, 339] on span "SelnarCuadro abstracto Selnar verde 60 x 90 cm" at bounding box center [755, 332] width 241 height 40
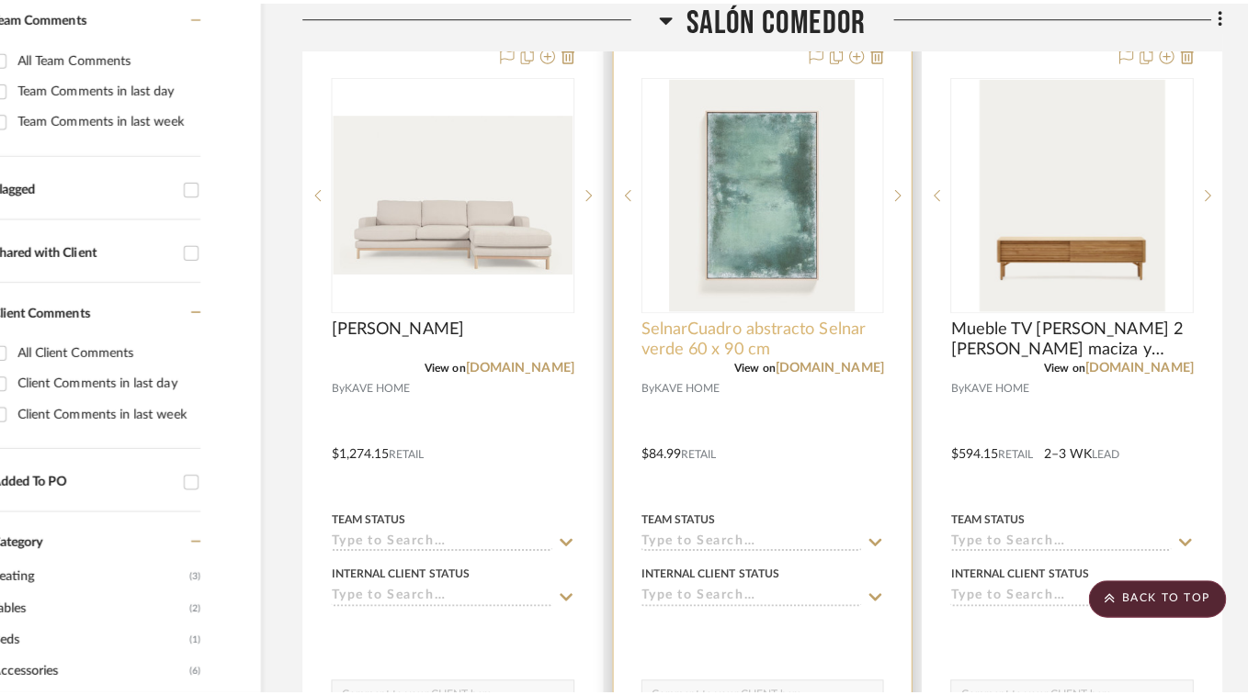
scroll to position [0, 0]
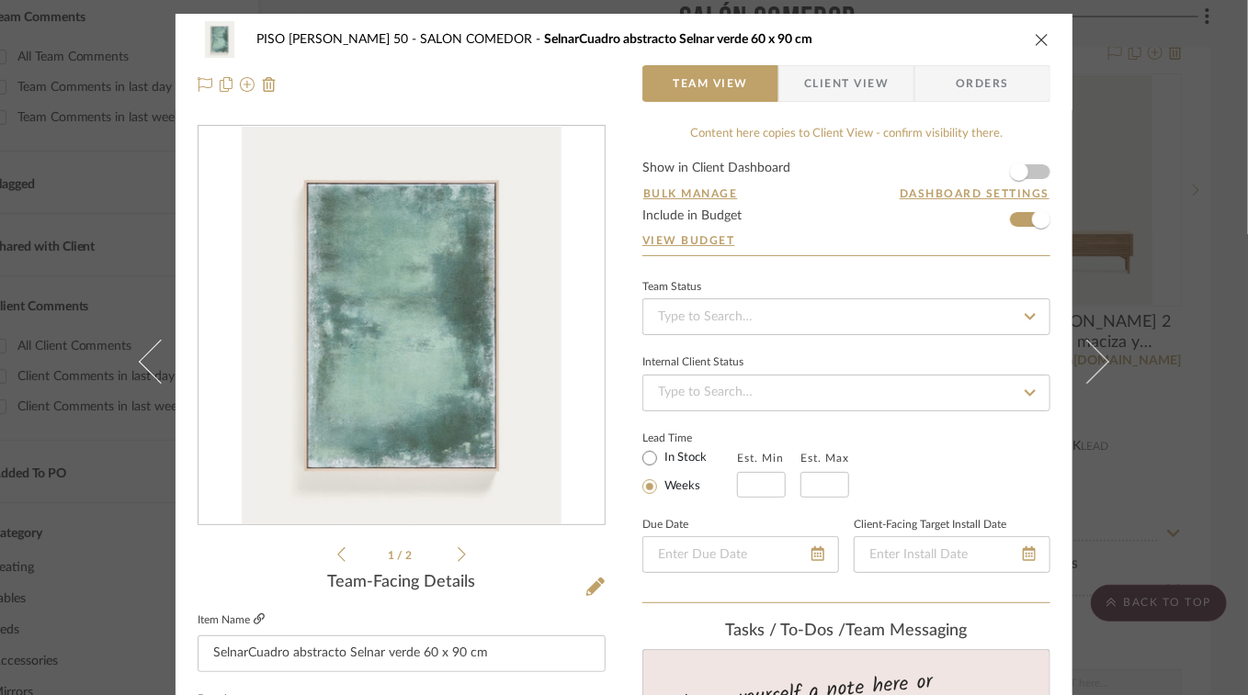
click at [254, 614] on icon at bounding box center [259, 619] width 11 height 11
